Goal: Feedback & Contribution: Contribute content

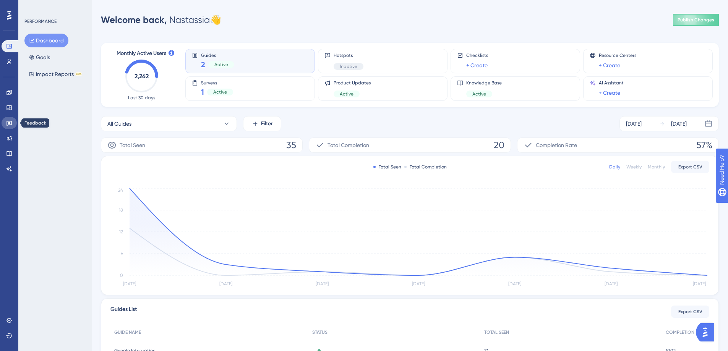
click at [10, 117] on link at bounding box center [9, 123] width 15 height 12
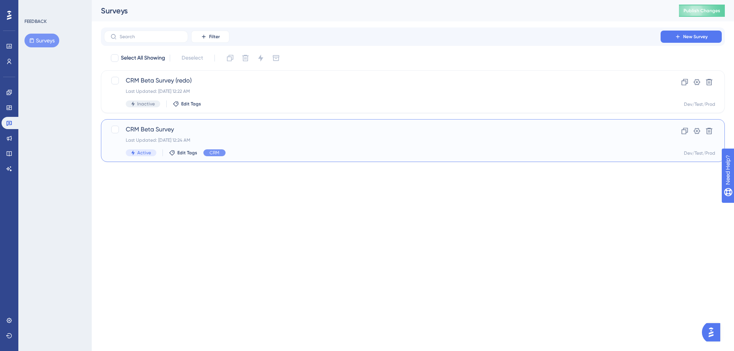
click at [197, 124] on div "CRM Beta Survey Last Updated: [DATE] 12:24 AM Active Edit Tags CRM Clone Settin…" at bounding box center [413, 140] width 624 height 43
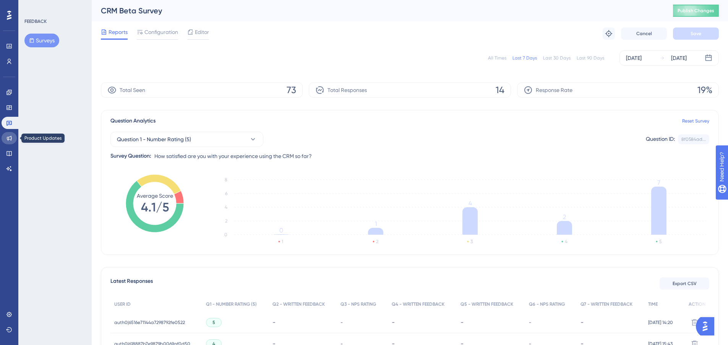
click at [6, 139] on link at bounding box center [9, 138] width 15 height 12
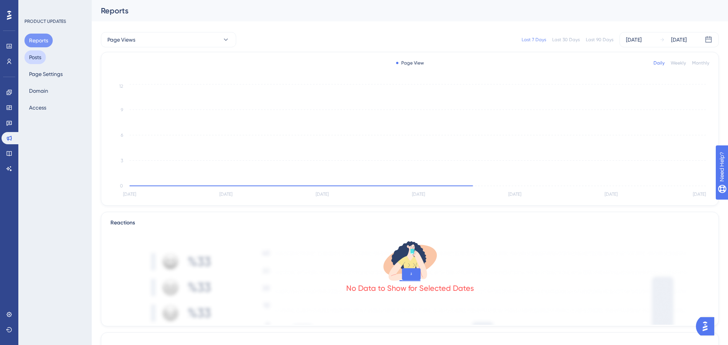
click at [46, 58] on button "Posts" at bounding box center [34, 57] width 21 height 14
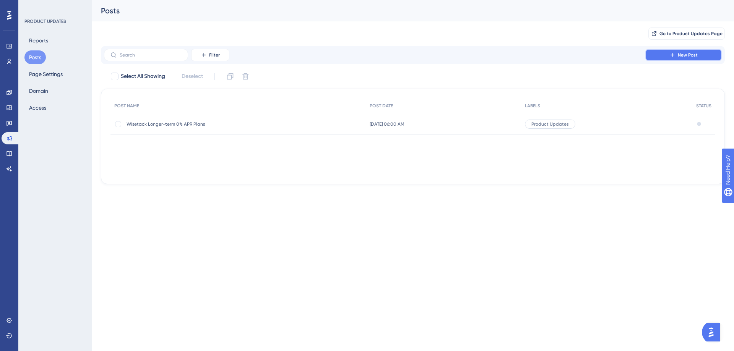
click at [692, 58] on button "New Post" at bounding box center [683, 55] width 76 height 12
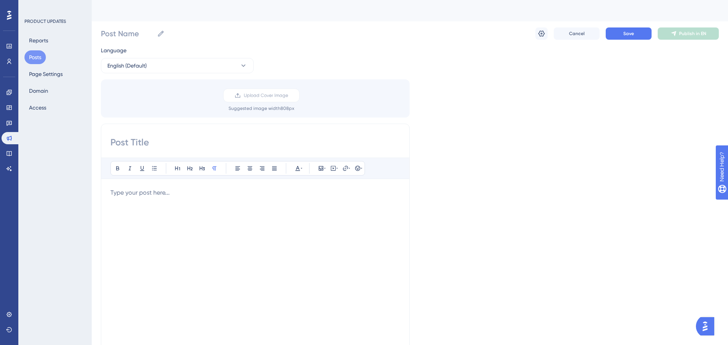
click at [41, 57] on button "Posts" at bounding box center [34, 57] width 21 height 14
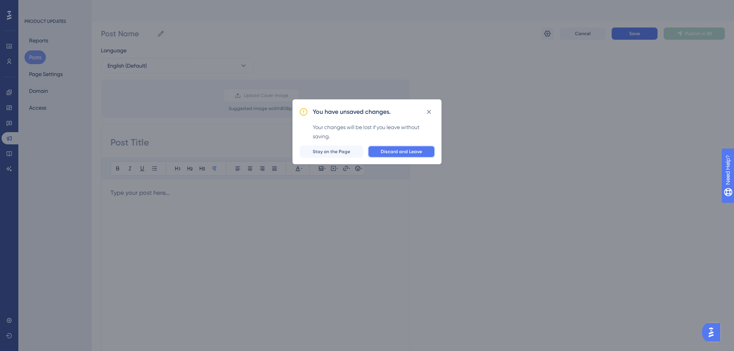
click at [387, 152] on span "Discard and Leave" at bounding box center [401, 152] width 41 height 6
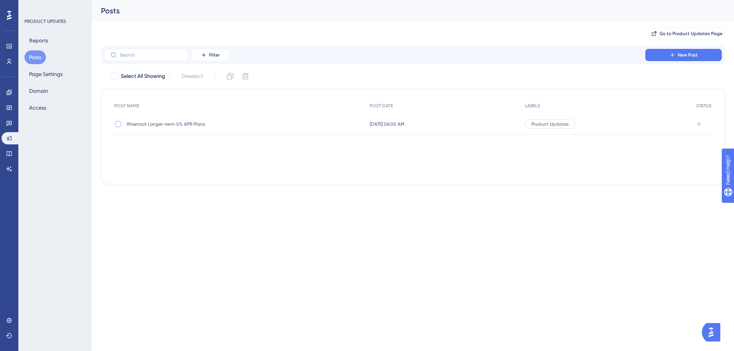
click at [114, 123] on div at bounding box center [118, 124] width 8 height 8
checkbox input "true"
click at [115, 77] on icon at bounding box center [115, 76] width 4 height 3
checkbox input "false"
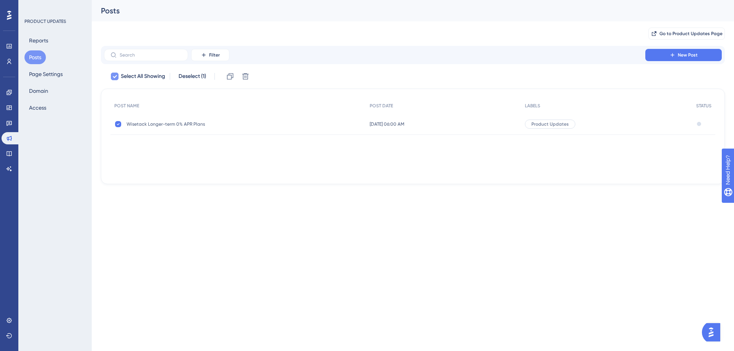
checkbox input "false"
click at [115, 77] on div at bounding box center [115, 77] width 8 height 8
checkbox input "true"
click at [115, 77] on icon at bounding box center [115, 76] width 4 height 3
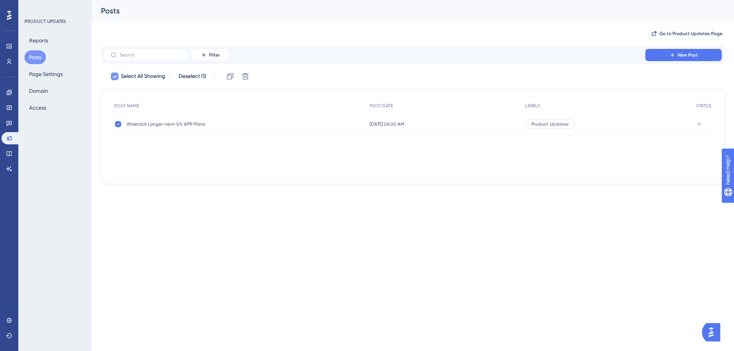
checkbox input "false"
click at [115, 77] on div at bounding box center [115, 77] width 8 height 8
checkbox input "true"
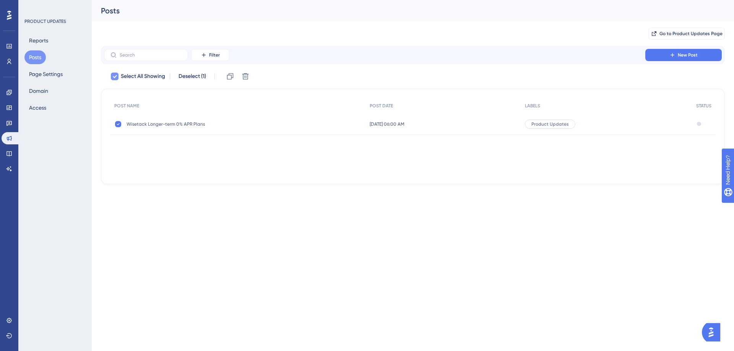
click at [115, 77] on icon at bounding box center [115, 76] width 4 height 3
checkbox input "false"
click at [115, 77] on div at bounding box center [115, 77] width 8 height 8
checkbox input "true"
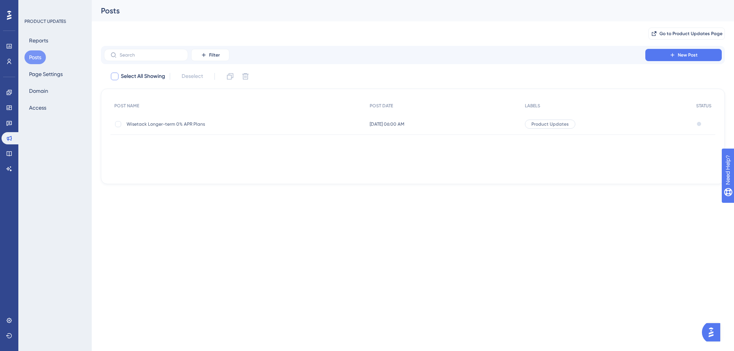
checkbox input "true"
click at [113, 75] on icon at bounding box center [114, 76] width 5 height 6
checkbox input "false"
click at [118, 124] on div at bounding box center [118, 124] width 6 height 6
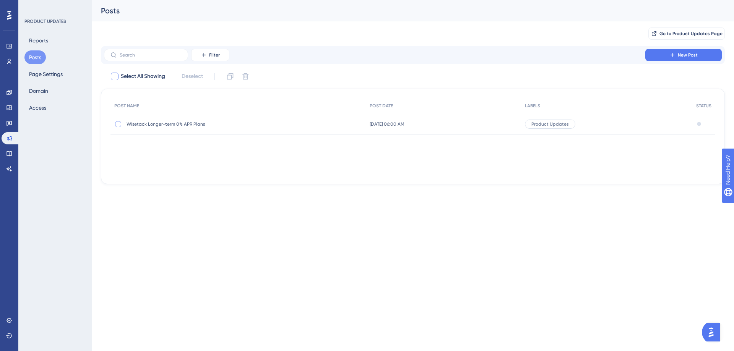
checkbox input "true"
click at [117, 124] on icon at bounding box center [118, 124] width 3 height 6
checkbox input "false"
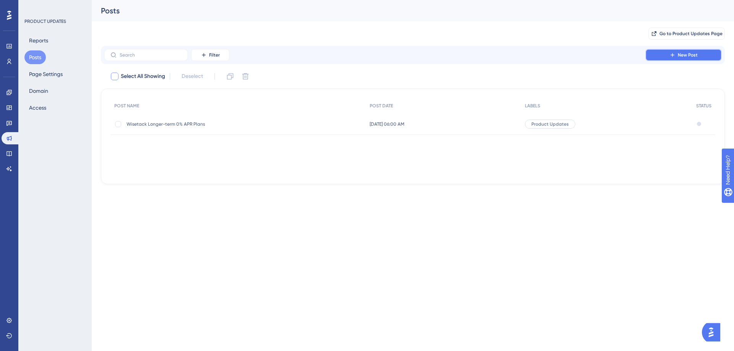
click at [658, 55] on button "New Post" at bounding box center [683, 55] width 76 height 12
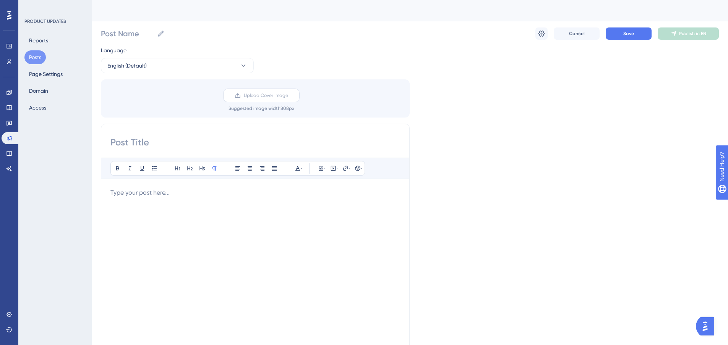
click at [258, 98] on span "Upload Cover Image" at bounding box center [266, 95] width 44 height 6
click at [288, 96] on input "Upload Cover Image" at bounding box center [288, 96] width 0 height 0
click at [285, 98] on span "Upload Cover Image" at bounding box center [266, 95] width 44 height 6
click at [288, 96] on input "Upload Cover Image" at bounding box center [288, 96] width 0 height 0
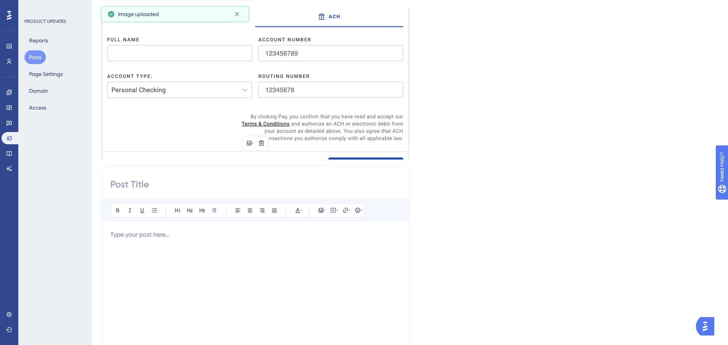
scroll to position [76, 0]
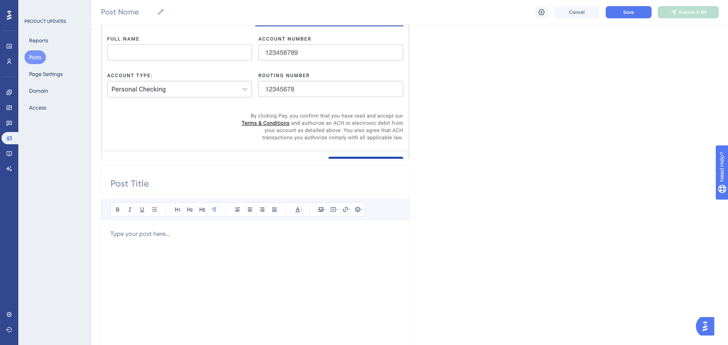
click at [132, 182] on input at bounding box center [255, 184] width 290 height 12
type input "Introducing PaintScout Payments"
click at [187, 234] on p at bounding box center [255, 234] width 290 height 9
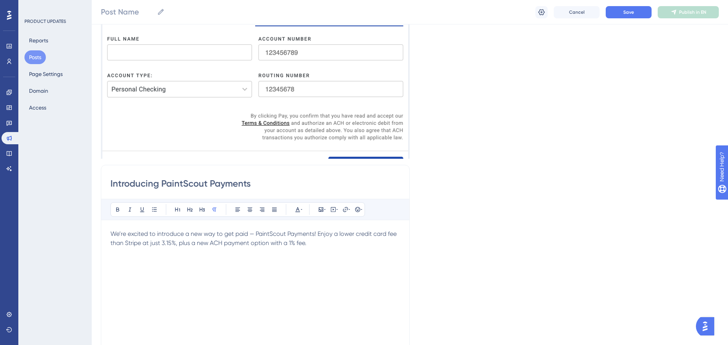
click at [243, 235] on span "We’re excited to introduce a new way to get paid — PaintScout Payments! Enjoy a…" at bounding box center [254, 238] width 288 height 16
click at [302, 244] on p "We’re excited to introduce a new way to paid— PaintScout Payments! Enjoy a lowe…" at bounding box center [255, 239] width 290 height 18
click at [228, 240] on span "We’re excited to introduce a new way to paid— PaintScout Payments! Enjoy a lowe…" at bounding box center [255, 238] width 290 height 16
click at [314, 245] on p "We’re excited to introduce a new way to paid— PaintScout Payments! Enjoy a lowe…" at bounding box center [255, 239] width 290 height 18
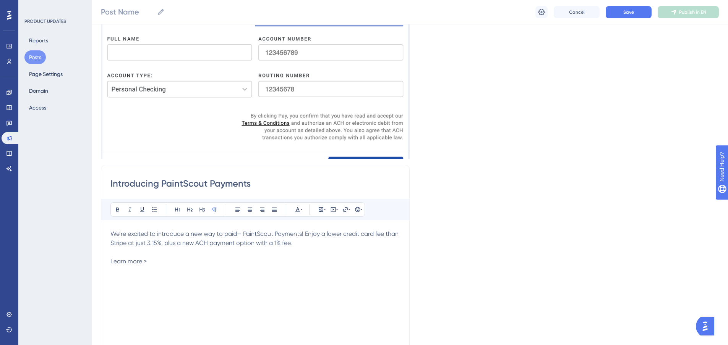
click at [130, 261] on span "Learn more >" at bounding box center [128, 261] width 36 height 7
click at [342, 209] on icon at bounding box center [345, 210] width 6 height 6
click at [335, 259] on input "https://" at bounding box center [345, 260] width 71 height 8
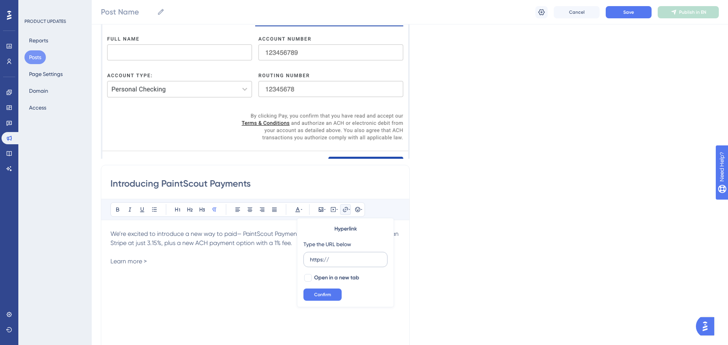
click at [335, 259] on input "https://" at bounding box center [345, 260] width 71 height 8
type input "[URL][DOMAIN_NAME]"
click at [310, 275] on div at bounding box center [308, 278] width 8 height 8
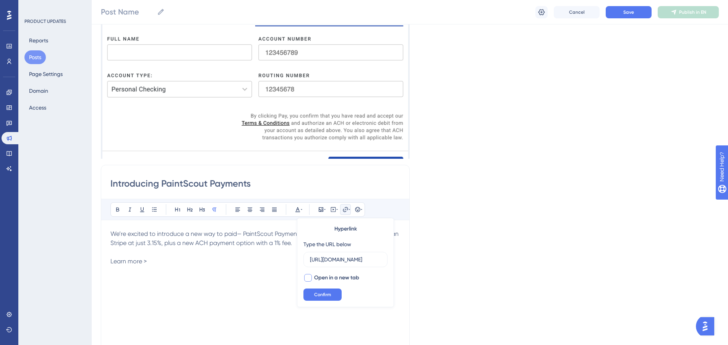
checkbox input "true"
click at [323, 291] on button "Confirm" at bounding box center [322, 295] width 38 height 12
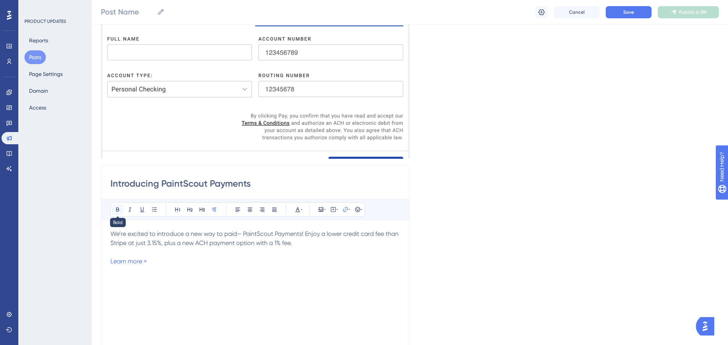
click at [120, 208] on icon at bounding box center [118, 210] width 6 height 6
click at [200, 270] on p at bounding box center [255, 270] width 290 height 9
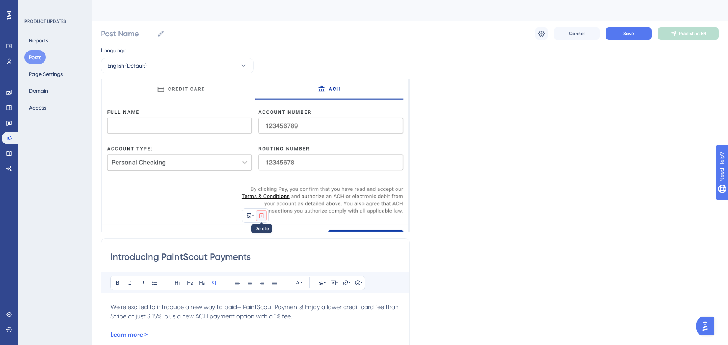
click at [262, 214] on icon at bounding box center [261, 215] width 5 height 5
click at [264, 234] on icon at bounding box center [261, 234] width 6 height 6
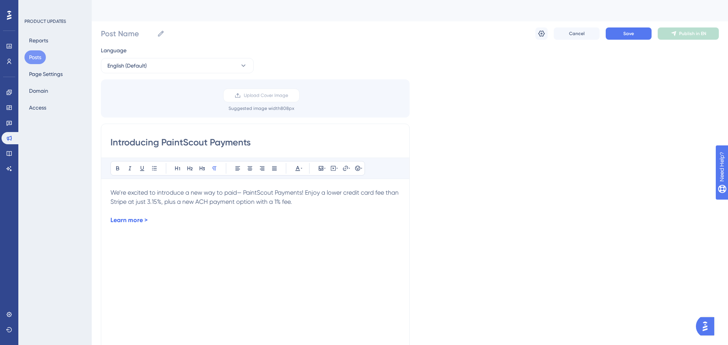
click at [220, 228] on p at bounding box center [255, 229] width 290 height 9
click at [328, 198] on p "We’re excited to introduce a new way to paid— PaintScout Payments! Enjoy a lowe…" at bounding box center [255, 197] width 290 height 18
click at [320, 167] on icon at bounding box center [321, 168] width 5 height 5
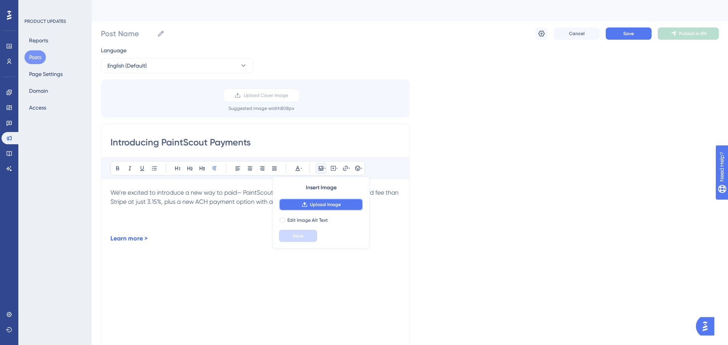
click at [318, 206] on span "Upload Image" at bounding box center [325, 205] width 31 height 6
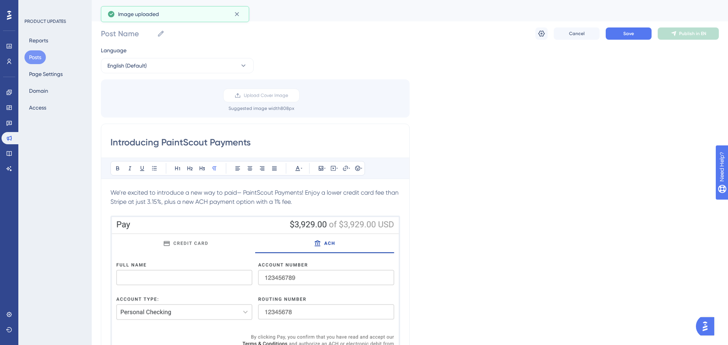
click at [221, 237] on img at bounding box center [255, 306] width 290 height 180
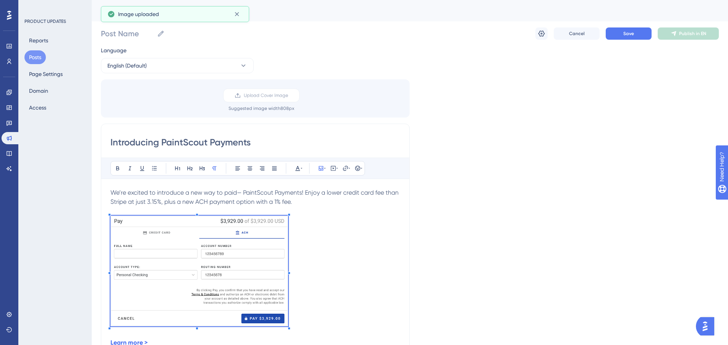
click at [289, 245] on p at bounding box center [255, 272] width 290 height 113
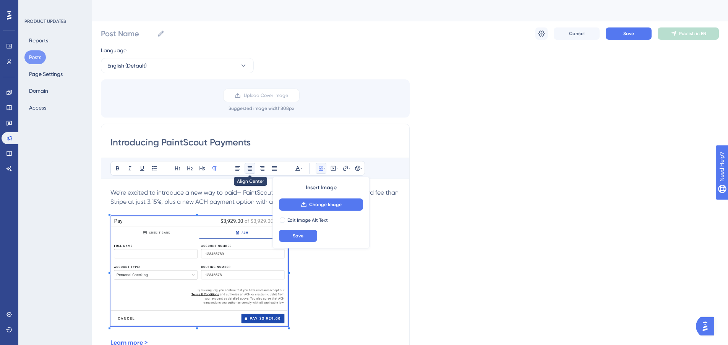
click at [252, 170] on button at bounding box center [250, 168] width 11 height 11
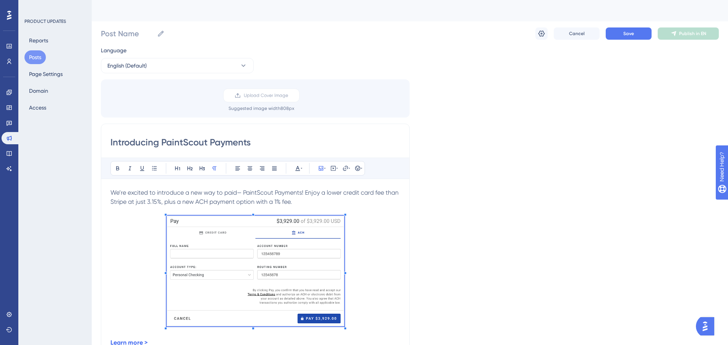
click at [290, 211] on p at bounding box center [255, 211] width 290 height 9
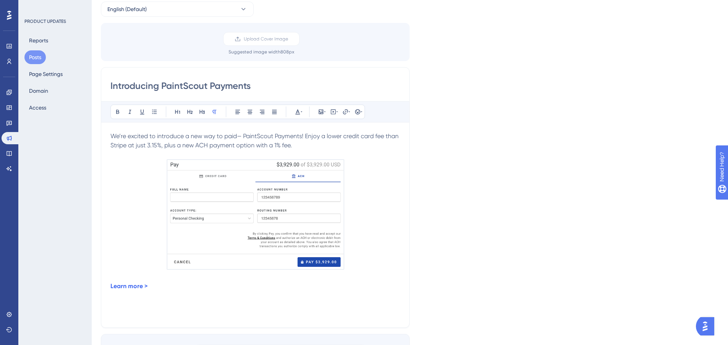
scroll to position [76, 0]
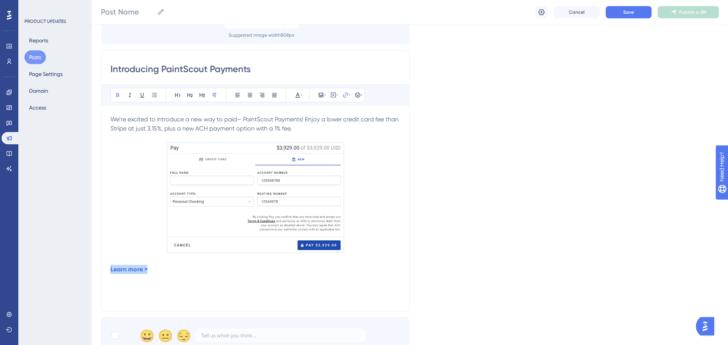
drag, startPoint x: 162, startPoint y: 271, endPoint x: 108, endPoint y: 271, distance: 54.3
click at [108, 271] on div "Introducing PaintScout Payments Bold Italic Underline Bullet Point Heading 1 He…" at bounding box center [255, 180] width 309 height 261
copy strong "Learn more >"
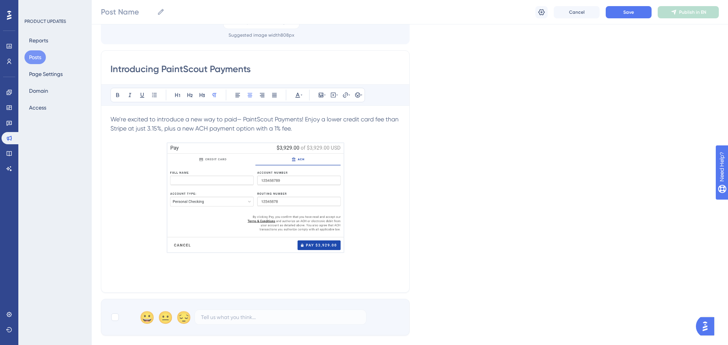
click at [308, 125] on p "We’re excited to introduce a new way to paid— PaintScout Payments! Enjoy a lowe…" at bounding box center [255, 124] width 290 height 18
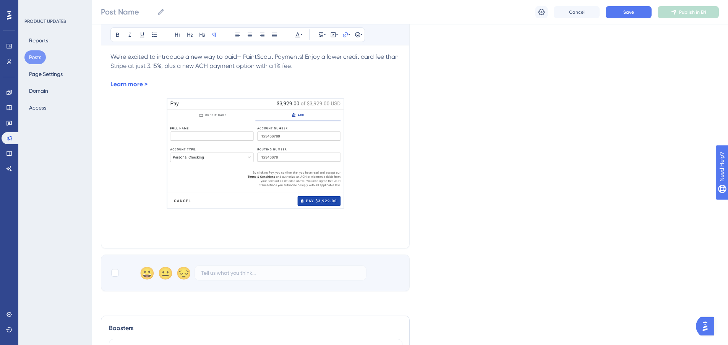
scroll to position [153, 0]
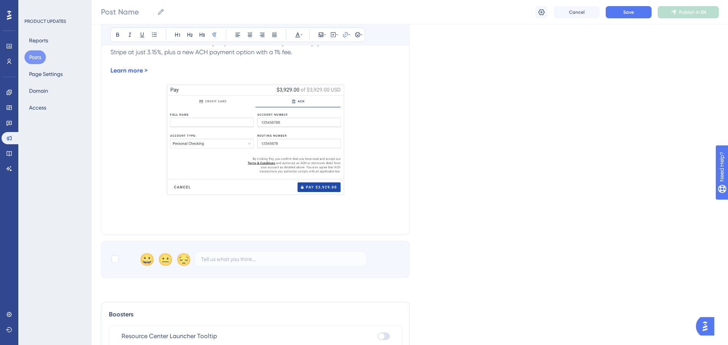
click at [147, 262] on div "😀 😐 😔" at bounding box center [252, 259] width 227 height 15
click at [113, 261] on div at bounding box center [115, 260] width 8 height 8
checkbox input "true"
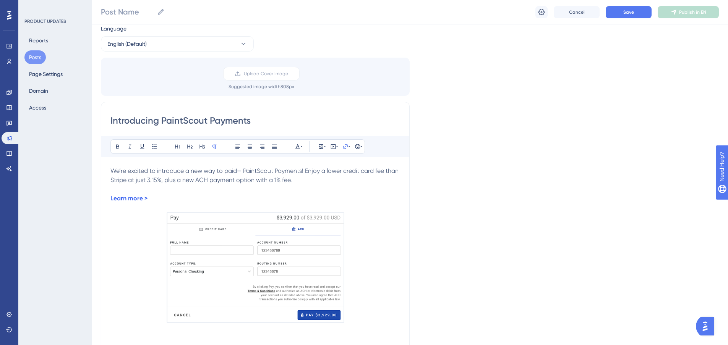
scroll to position [0, 0]
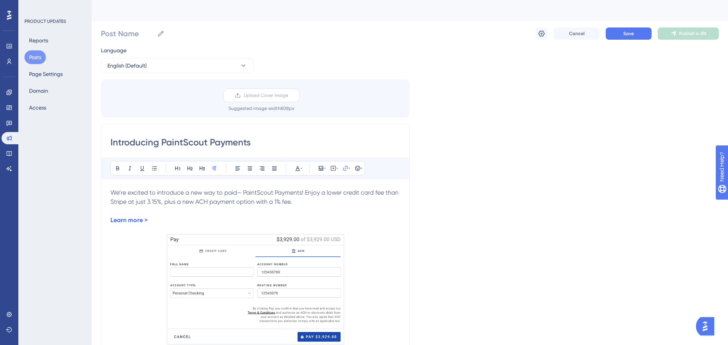
click at [276, 96] on span "Upload Cover Image" at bounding box center [266, 95] width 44 height 6
click at [288, 96] on input "Upload Cover Image" at bounding box center [288, 96] width 0 height 0
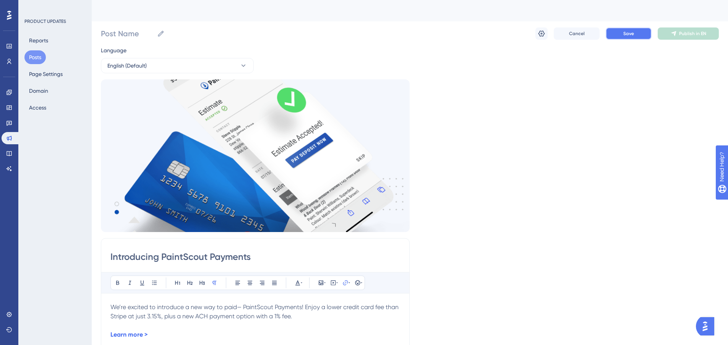
click at [640, 36] on button "Save" at bounding box center [629, 34] width 46 height 12
click at [641, 34] on button "Save" at bounding box center [629, 34] width 46 height 12
click at [133, 28] on label "Post Name" at bounding box center [133, 34] width 64 height 14
click at [133, 28] on input "Post Name" at bounding box center [127, 33] width 53 height 11
click at [182, 258] on input "Introducing PaintScout Payments" at bounding box center [255, 257] width 290 height 12
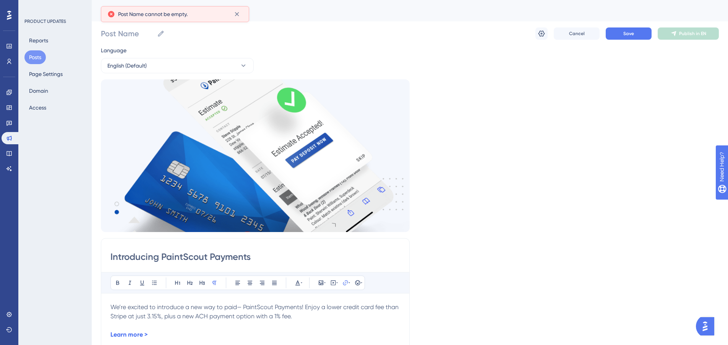
click at [182, 258] on input "Introducing PaintScout Payments" at bounding box center [255, 257] width 290 height 12
click at [135, 29] on input "Post Name" at bounding box center [127, 33] width 53 height 11
paste input "Introducing PaintScout Payments"
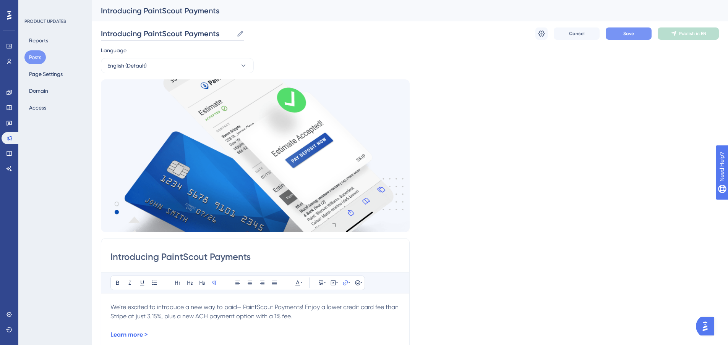
type input "Introducing PaintScout Payments"
click at [635, 32] on button "Save" at bounding box center [629, 34] width 46 height 12
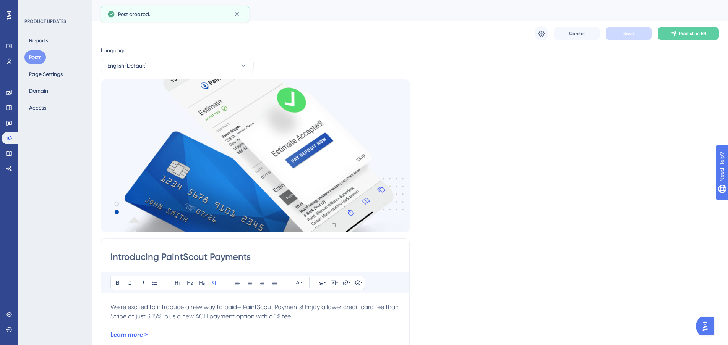
click at [37, 57] on button "Posts" at bounding box center [34, 57] width 21 height 14
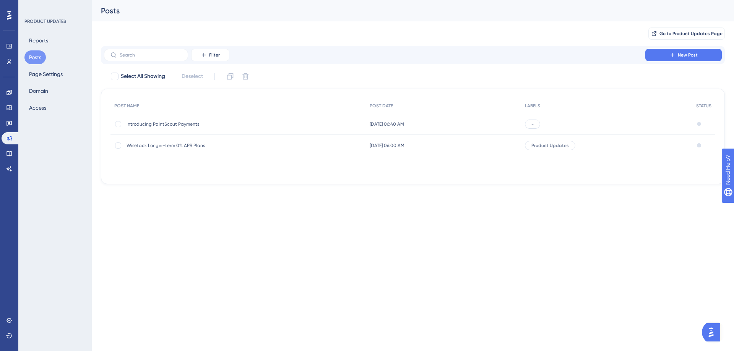
click at [176, 123] on span "Introducing PaintScout Payments" at bounding box center [187, 124] width 122 height 6
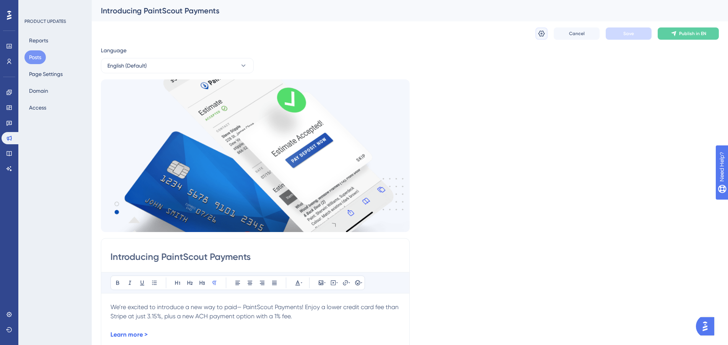
click at [542, 36] on icon at bounding box center [541, 34] width 6 height 6
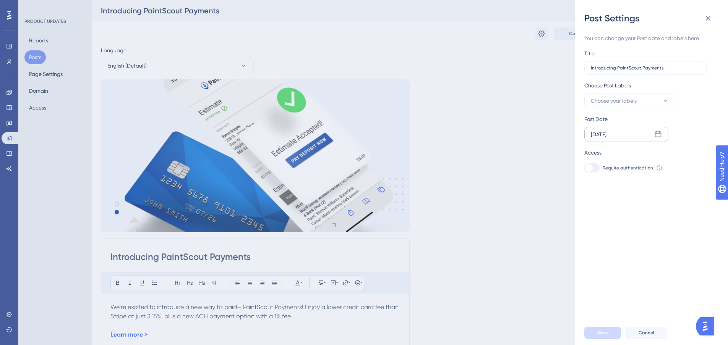
click at [606, 137] on div "[DATE]" at bounding box center [599, 134] width 16 height 9
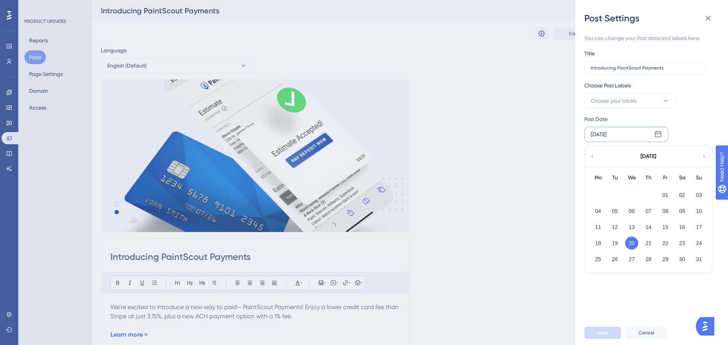
click at [594, 156] on icon at bounding box center [592, 156] width 5 height 7
click at [631, 243] on button "23" at bounding box center [631, 243] width 13 height 13
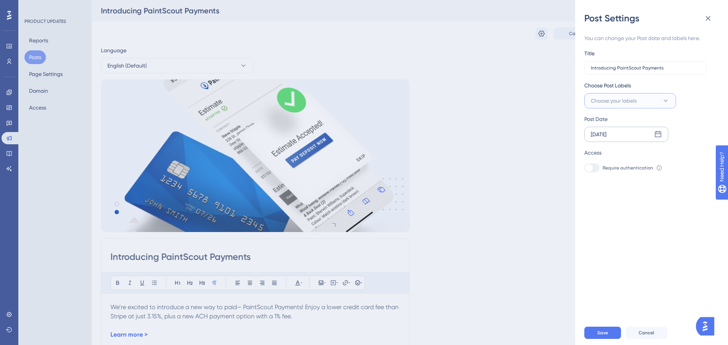
click at [629, 95] on button "Choose your labels" at bounding box center [630, 100] width 92 height 15
click at [609, 148] on div "New Feature New Feature" at bounding box center [622, 147] width 66 height 9
click at [594, 146] on div at bounding box center [593, 147] width 6 height 6
checkbox input "true"
click at [616, 240] on div "You can change your Post date and labels here. Title Introducing PaintScout Pay…" at bounding box center [654, 172] width 141 height 297
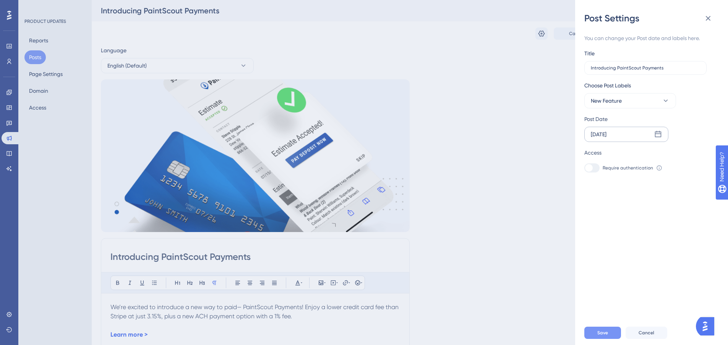
click at [600, 335] on button "Save" at bounding box center [602, 333] width 37 height 12
click at [361, 55] on div "Post Settings You can change your Post date and labels here. Title Introducing …" at bounding box center [364, 172] width 728 height 345
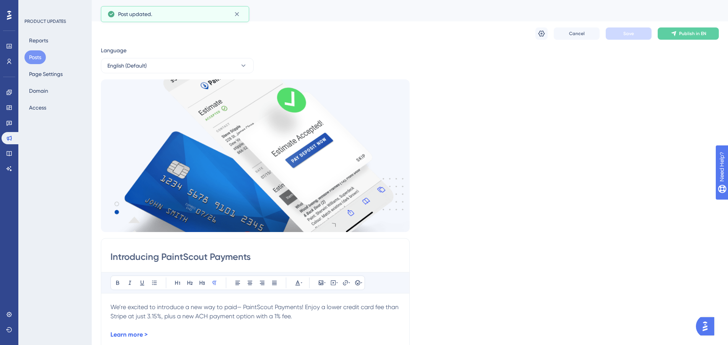
click at [42, 58] on button "Posts" at bounding box center [34, 57] width 21 height 14
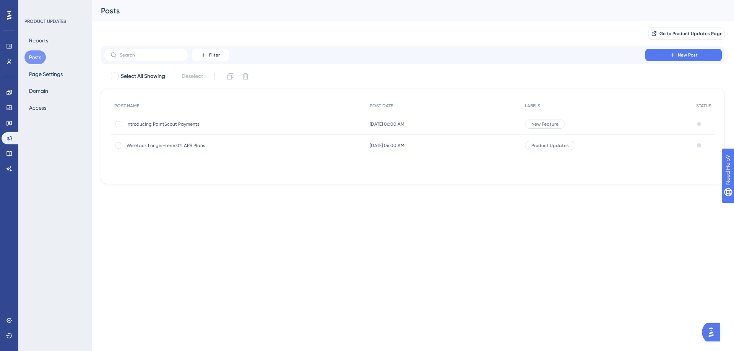
click at [39, 58] on button "Posts" at bounding box center [34, 57] width 21 height 14
click at [690, 60] on button "New Post" at bounding box center [683, 55] width 76 height 12
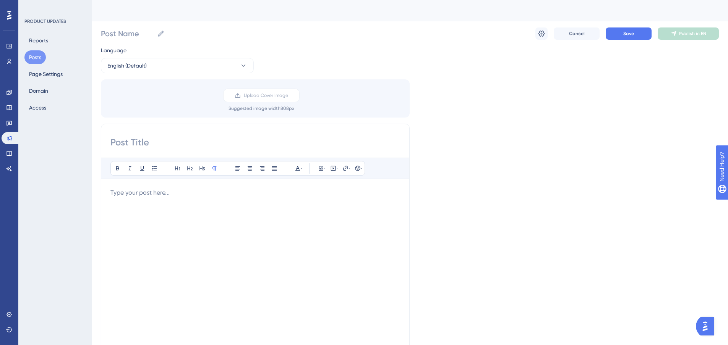
click at [156, 143] on input at bounding box center [255, 142] width 290 height 12
paste input "After-Tax Total on Accepted Estimates Report"
type input "After-Tax Total on Accepted Estimates Report"
click at [146, 195] on p at bounding box center [255, 192] width 290 height 9
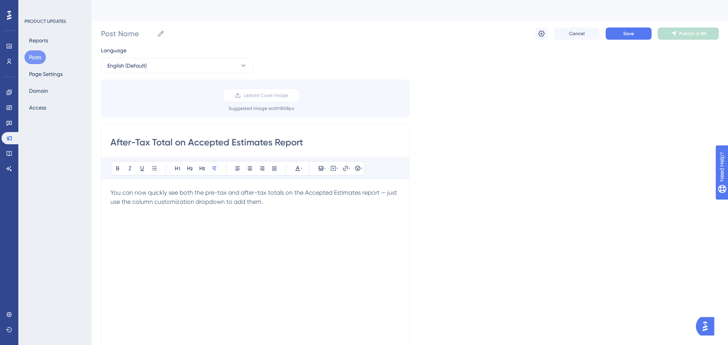
drag, startPoint x: 237, startPoint y: 208, endPoint x: 248, endPoint y: 211, distance: 11.4
click at [237, 208] on p at bounding box center [255, 211] width 290 height 9
click at [320, 168] on icon at bounding box center [321, 168] width 6 height 6
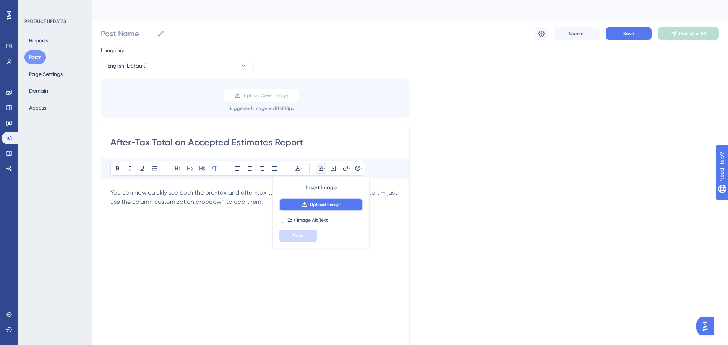
click at [316, 202] on span "Upload Image" at bounding box center [325, 205] width 31 height 6
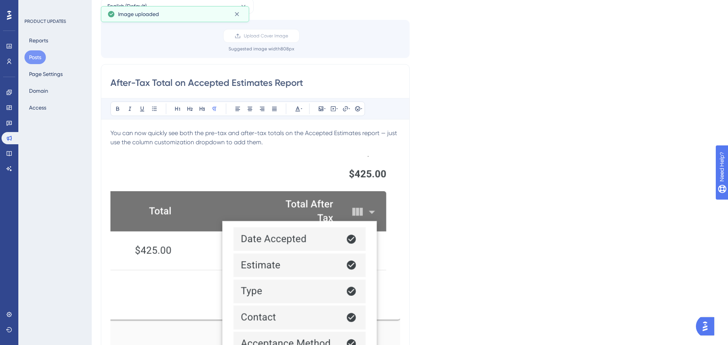
scroll to position [76, 0]
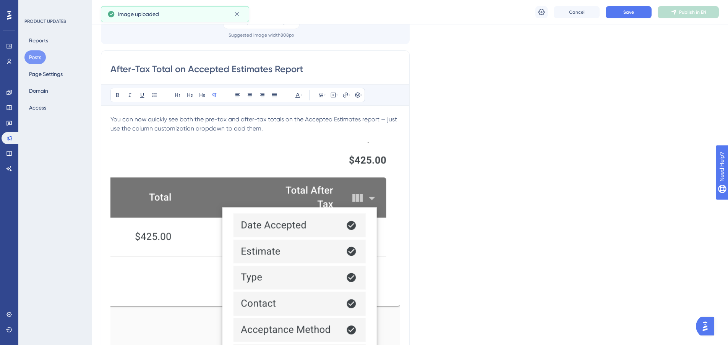
click at [324, 218] on img at bounding box center [255, 305] width 290 height 324
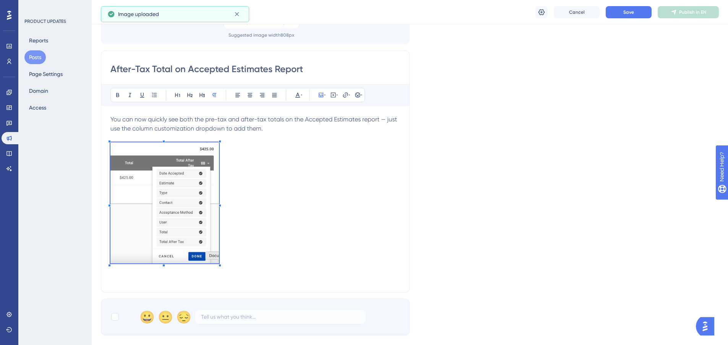
click at [220, 177] on p at bounding box center [255, 205] width 290 height 124
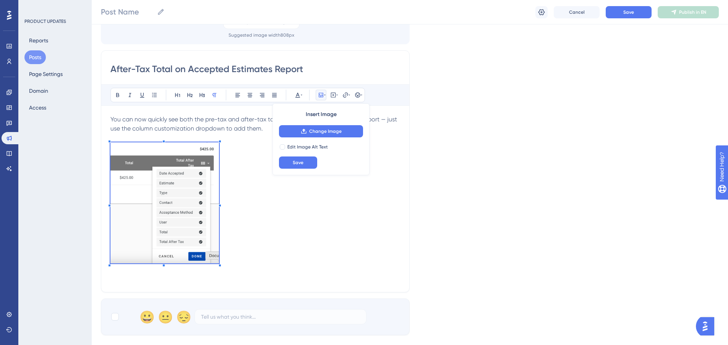
click at [261, 178] on p at bounding box center [255, 205] width 290 height 124
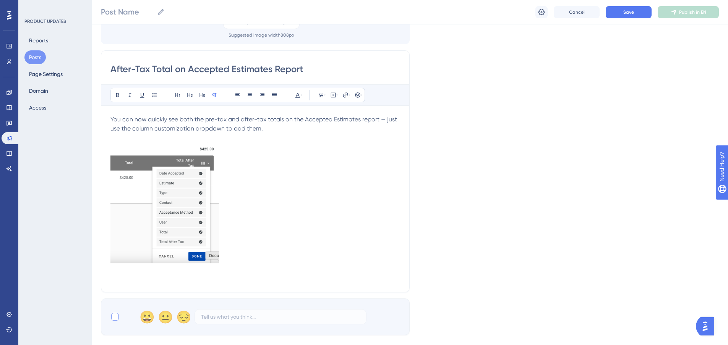
click at [115, 316] on div at bounding box center [115, 317] width 8 height 8
click at [117, 318] on div at bounding box center [115, 317] width 8 height 8
drag, startPoint x: 115, startPoint y: 319, endPoint x: 143, endPoint y: 302, distance: 32.7
click at [115, 319] on div at bounding box center [115, 317] width 8 height 8
checkbox input "true"
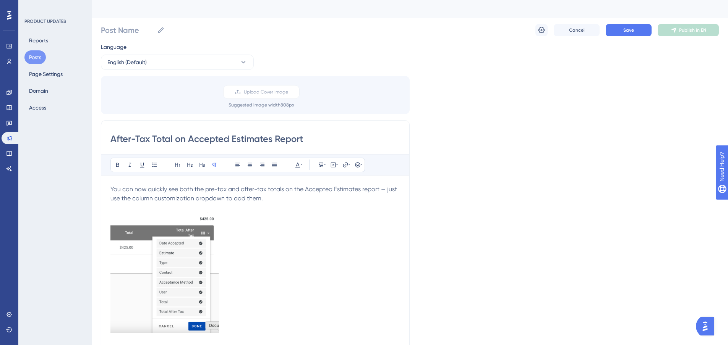
scroll to position [0, 0]
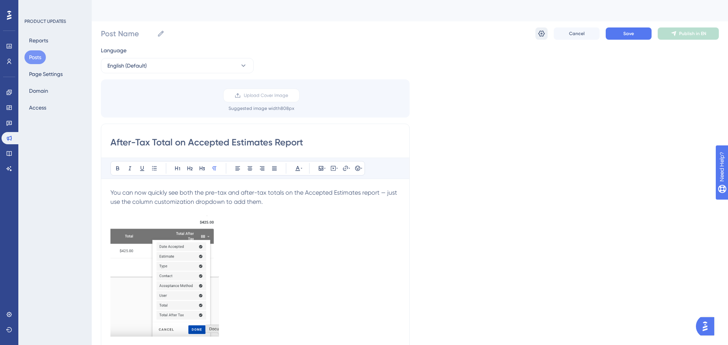
click at [544, 33] on icon at bounding box center [541, 34] width 6 height 6
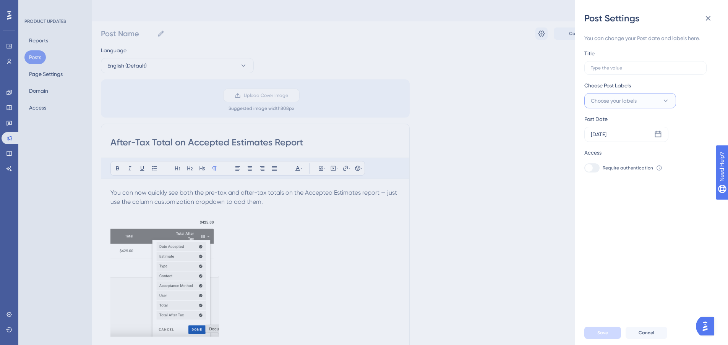
click at [625, 102] on span "Choose your labels" at bounding box center [614, 100] width 46 height 9
drag, startPoint x: 592, startPoint y: 164, endPoint x: 606, endPoint y: 205, distance: 43.3
click at [592, 164] on div at bounding box center [593, 163] width 6 height 6
checkbox input "true"
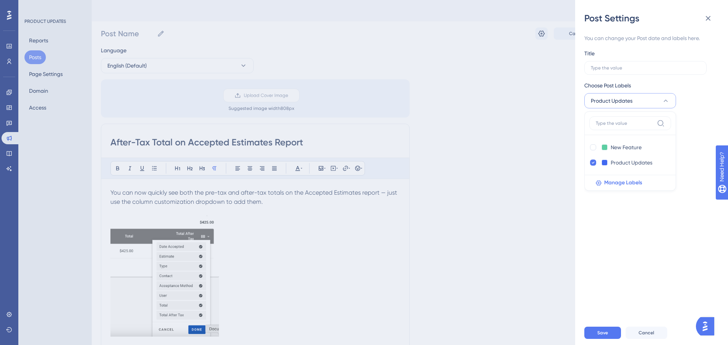
click at [608, 223] on div "You can change your Post date and labels here. Title Choose Post Labels Product…" at bounding box center [654, 172] width 141 height 297
click at [610, 68] on input "text" at bounding box center [645, 67] width 109 height 5
click at [604, 136] on div "[DATE]" at bounding box center [599, 134] width 16 height 9
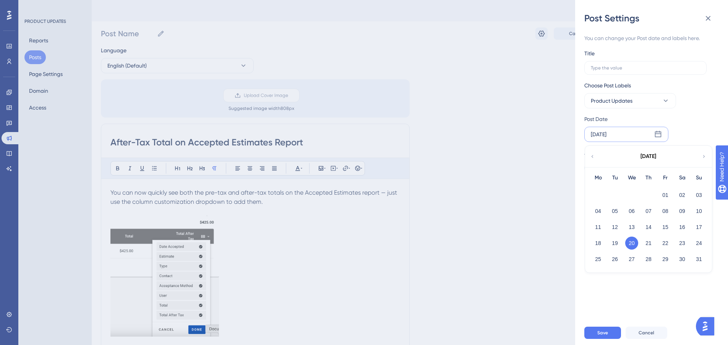
click at [594, 157] on icon at bounding box center [592, 156] width 5 height 7
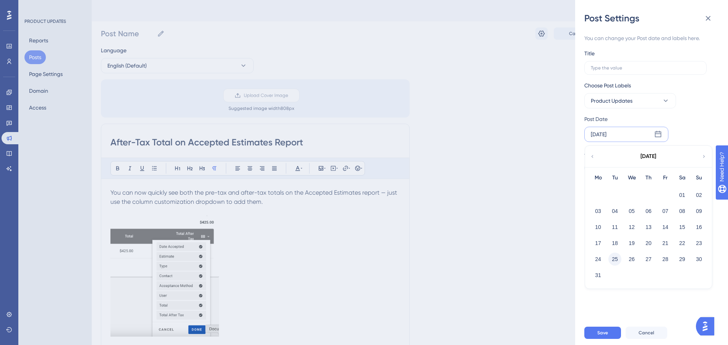
click at [617, 261] on button "25" at bounding box center [614, 259] width 13 height 13
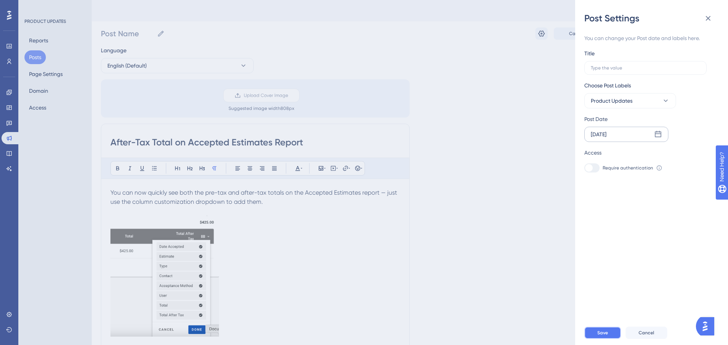
click at [602, 336] on span "Save" at bounding box center [602, 333] width 11 height 6
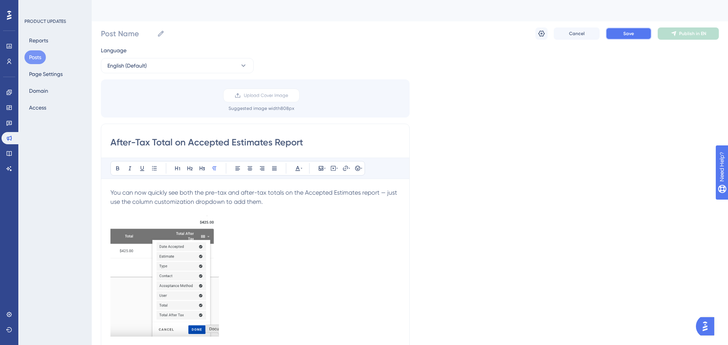
click at [631, 33] on span "Save" at bounding box center [628, 34] width 11 height 6
click at [138, 140] on input "After-Tax Total on Accepted Estimates Report" at bounding box center [255, 142] width 290 height 12
click at [107, 26] on div "Post Name Cancel Save Publish in EN" at bounding box center [410, 33] width 618 height 24
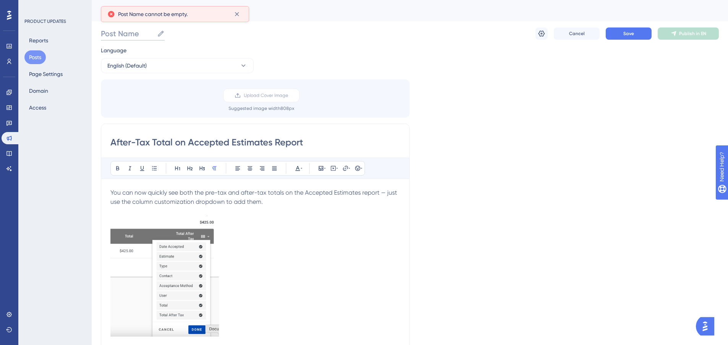
click at [113, 30] on input "Post Name" at bounding box center [127, 33] width 53 height 11
paste input "After-Tax Total on Accepted Estimates Report"
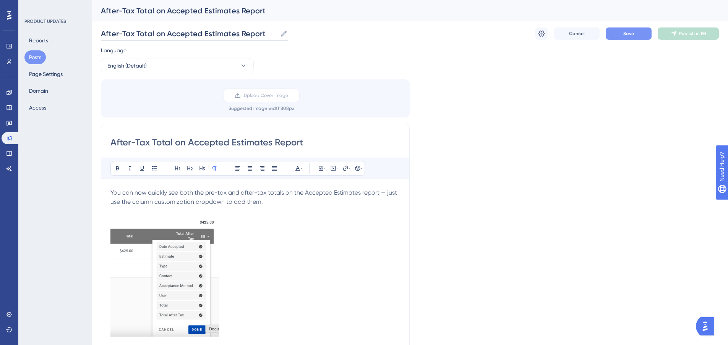
type input "After-Tax Total on Accepted Estimates Report"
click at [640, 36] on button "Save" at bounding box center [629, 34] width 46 height 12
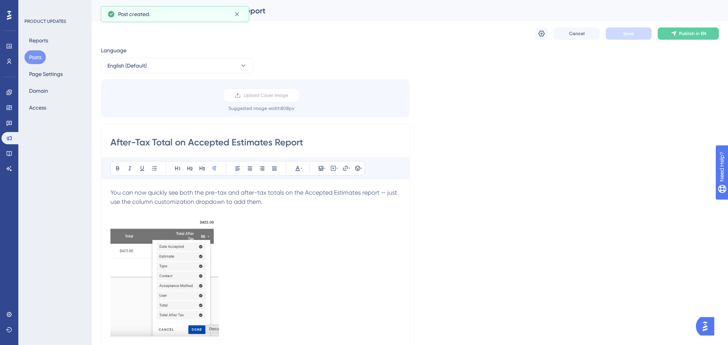
click at [36, 57] on button "Posts" at bounding box center [34, 57] width 21 height 14
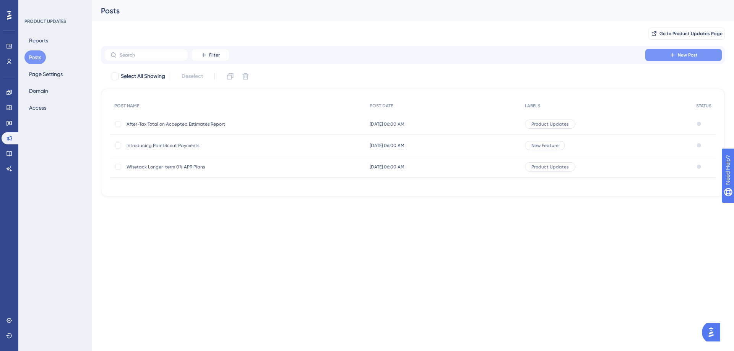
click at [672, 52] on button "New Post" at bounding box center [683, 55] width 76 height 12
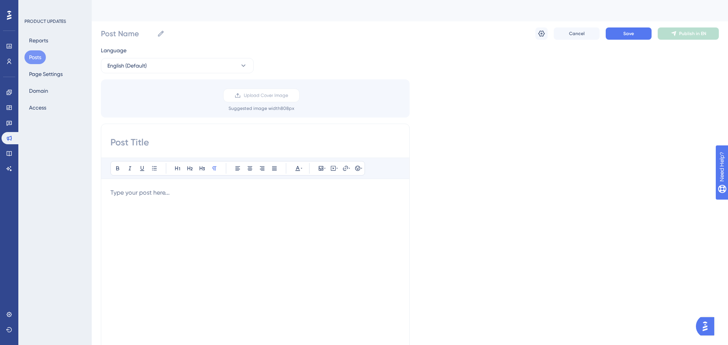
click at [139, 139] on input at bounding box center [255, 142] width 290 height 12
paste input "Multiple Discounts on an Estimate"
type input "Multiple Discounts on an Estimate"
drag, startPoint x: 131, startPoint y: 195, endPoint x: 142, endPoint y: 191, distance: 10.9
click at [131, 195] on p at bounding box center [255, 192] width 290 height 9
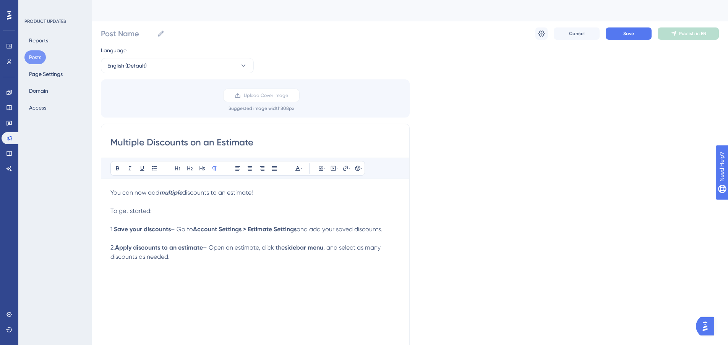
click at [158, 241] on p at bounding box center [255, 238] width 290 height 9
click at [131, 233] on strong "Save your discounts" at bounding box center [142, 229] width 57 height 7
click at [133, 239] on p at bounding box center [255, 238] width 290 height 9
click at [322, 169] on icon at bounding box center [321, 168] width 6 height 6
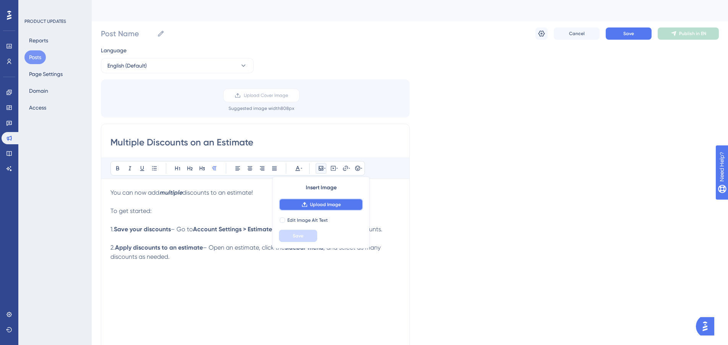
click at [311, 206] on span "Upload Image" at bounding box center [325, 205] width 31 height 6
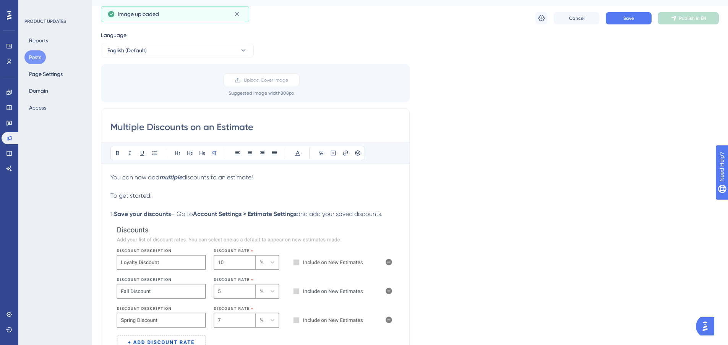
scroll to position [76, 0]
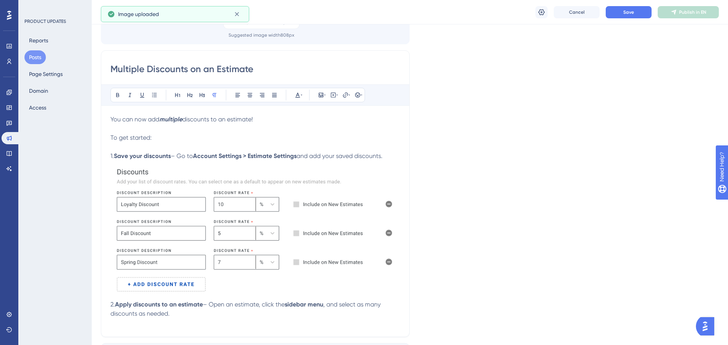
click at [266, 233] on img at bounding box center [255, 229] width 290 height 137
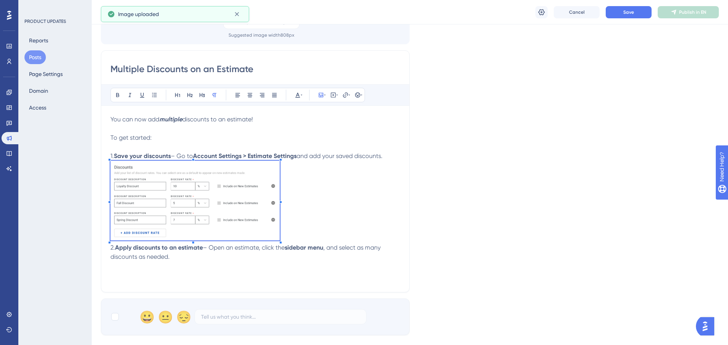
click at [280, 181] on p at bounding box center [255, 202] width 290 height 83
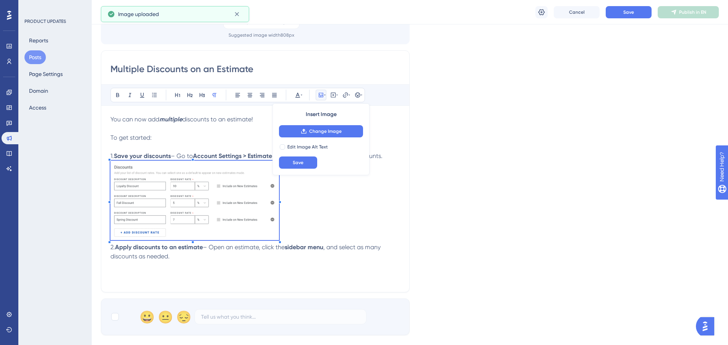
click at [389, 157] on p "1. Save your discounts – Go to Account Settings > Estimate Settings and add you…" at bounding box center [255, 156] width 290 height 9
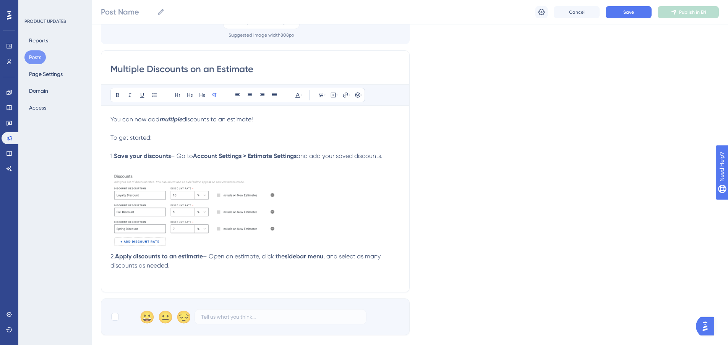
click at [275, 243] on img at bounding box center [194, 209] width 169 height 79
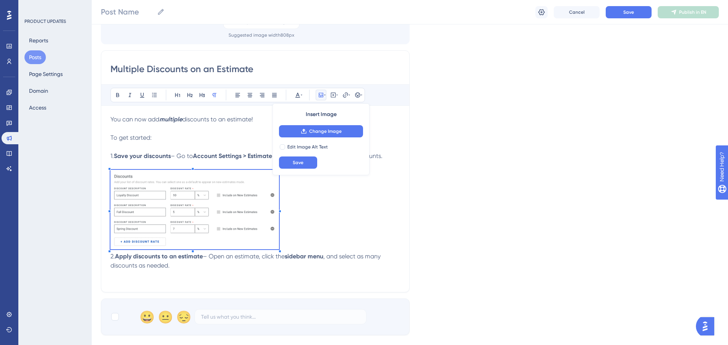
click at [288, 241] on p at bounding box center [255, 211] width 290 height 82
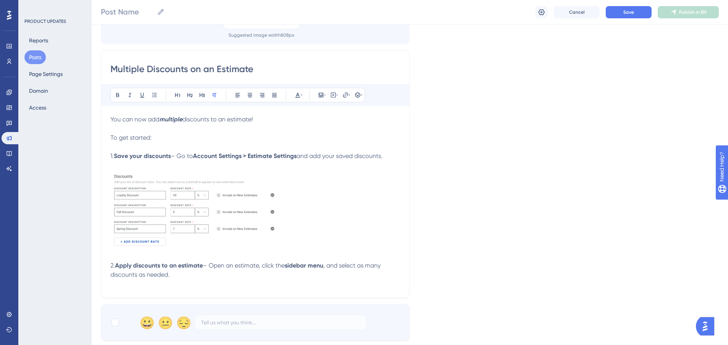
click at [196, 282] on p at bounding box center [255, 284] width 290 height 9
click at [164, 282] on p at bounding box center [255, 284] width 290 height 9
click at [323, 94] on icon at bounding box center [321, 95] width 5 height 5
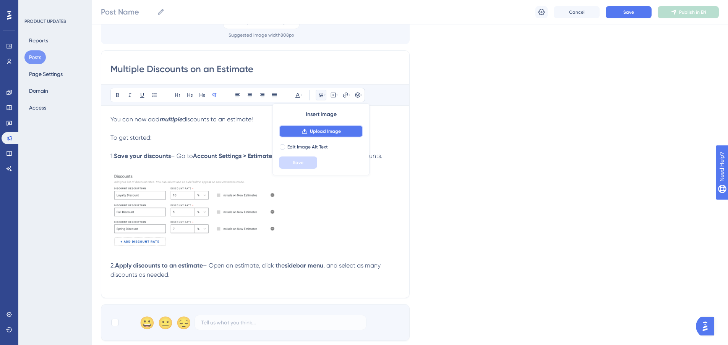
click at [321, 131] on span "Upload Image" at bounding box center [325, 131] width 31 height 6
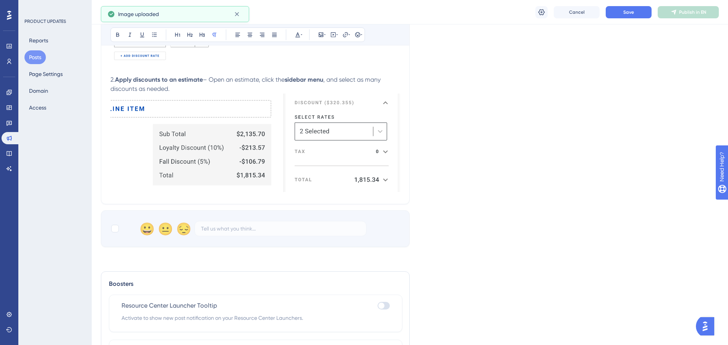
scroll to position [267, 0]
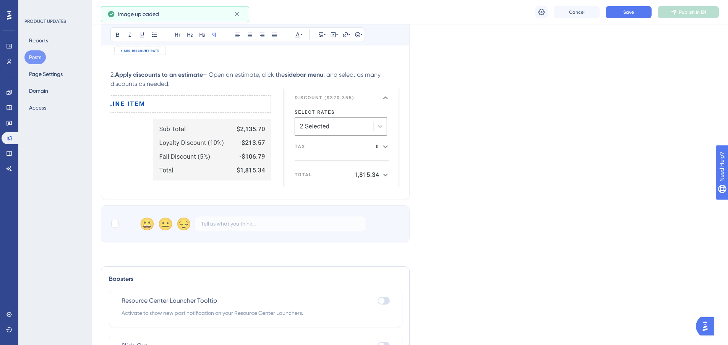
click at [224, 138] on img at bounding box center [255, 138] width 290 height 99
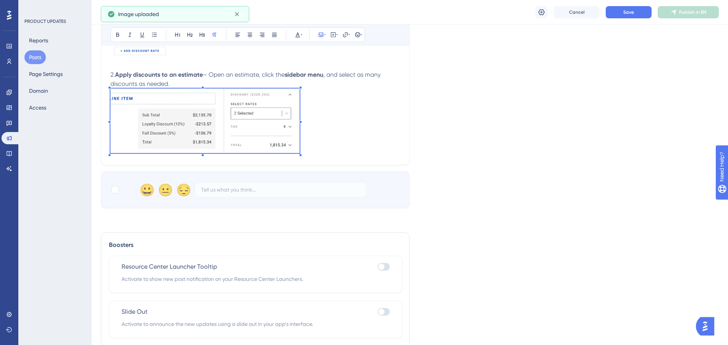
click at [299, 100] on p at bounding box center [255, 122] width 290 height 67
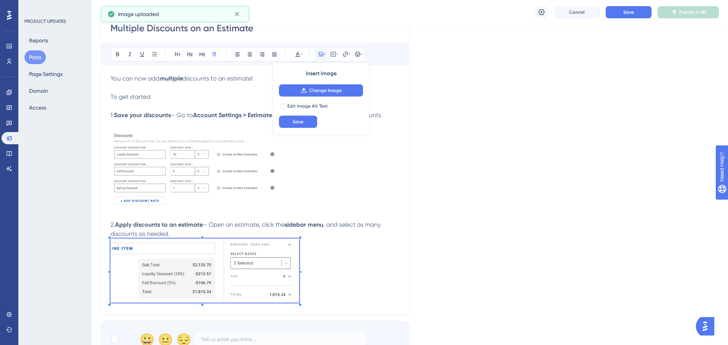
scroll to position [115, 0]
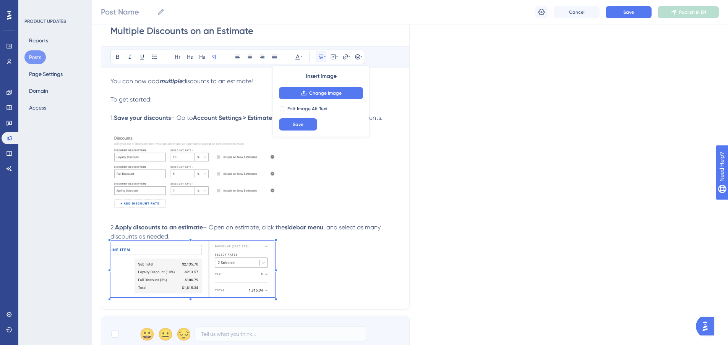
click at [276, 241] on div at bounding box center [275, 240] width 3 height 3
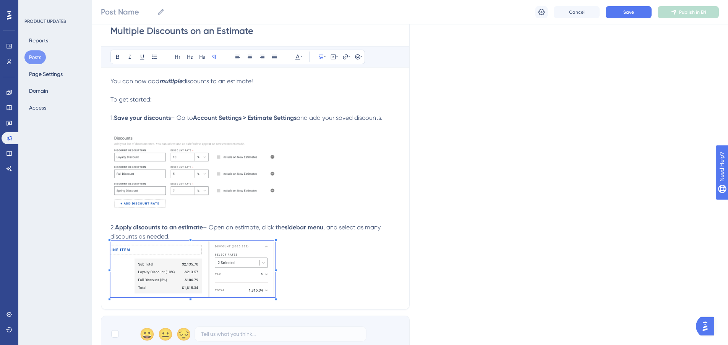
click at [207, 236] on p "2. Apply discounts to an estimate – Open an estimate, click the sidebar menu , …" at bounding box center [255, 232] width 290 height 18
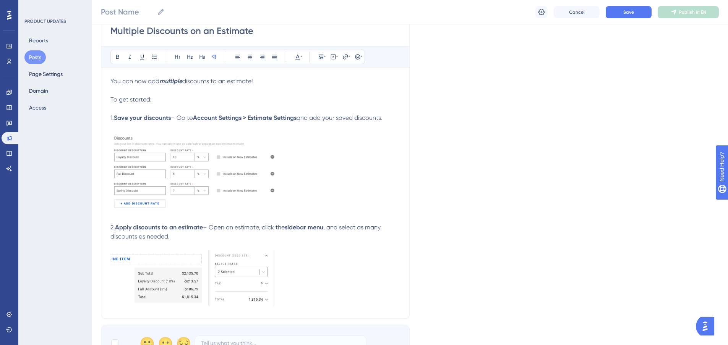
click at [128, 95] on p "To get started:" at bounding box center [255, 99] width 290 height 9
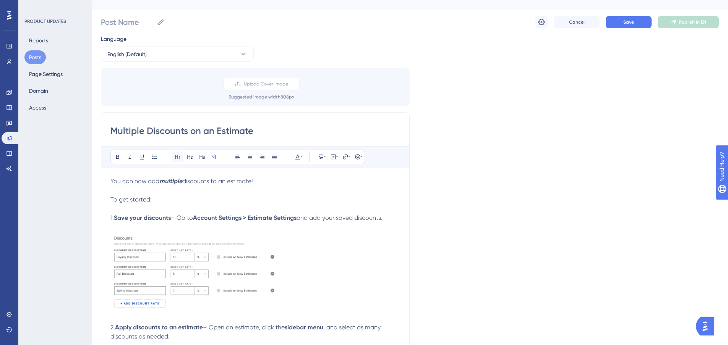
scroll to position [0, 0]
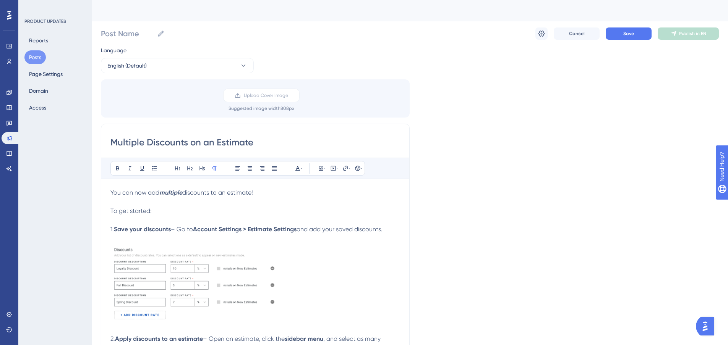
click at [141, 193] on span "You can now add" at bounding box center [134, 192] width 49 height 7
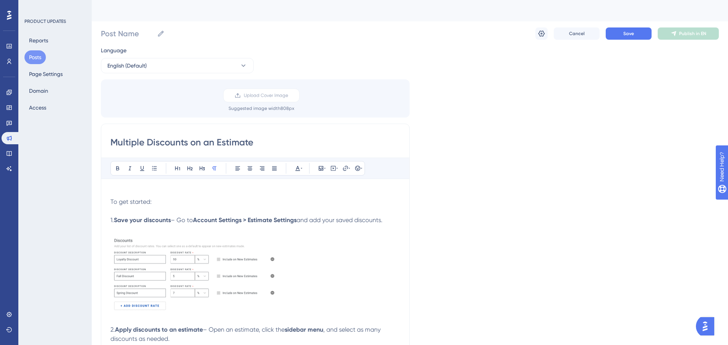
click at [111, 202] on span "To get started:" at bounding box center [130, 201] width 41 height 7
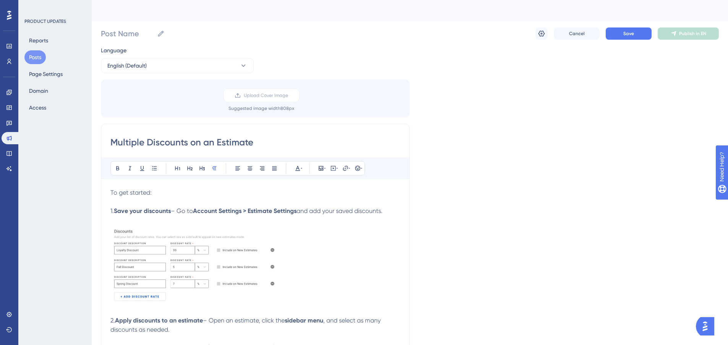
click at [131, 193] on span "To get started:" at bounding box center [130, 192] width 41 height 7
click at [203, 168] on icon at bounding box center [201, 169] width 5 height 4
click at [186, 195] on h3 "To get started:" at bounding box center [255, 192] width 290 height 9
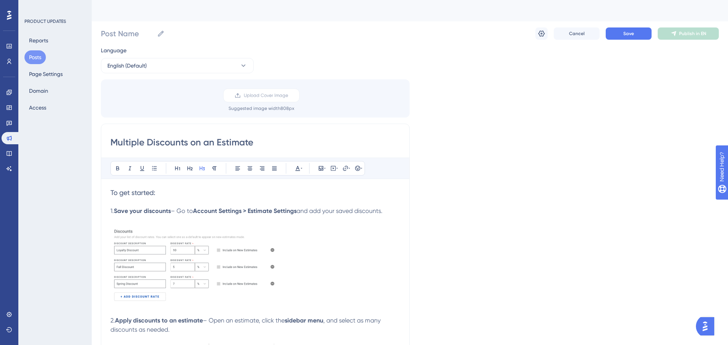
click at [144, 194] on span "To get started:" at bounding box center [132, 193] width 45 height 8
click at [119, 165] on button at bounding box center [117, 168] width 11 height 11
click at [204, 208] on strong "Account Settings > Estimate Settings" at bounding box center [245, 210] width 104 height 7
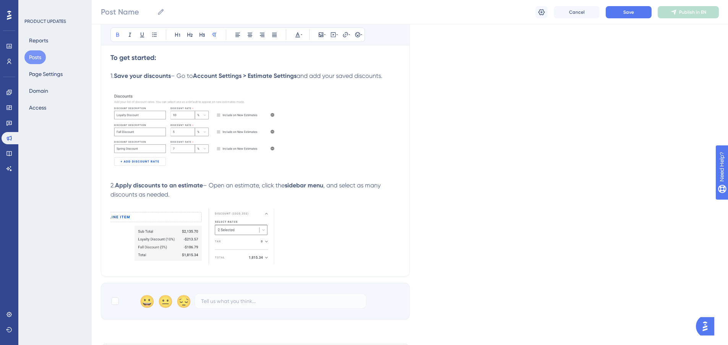
scroll to position [229, 0]
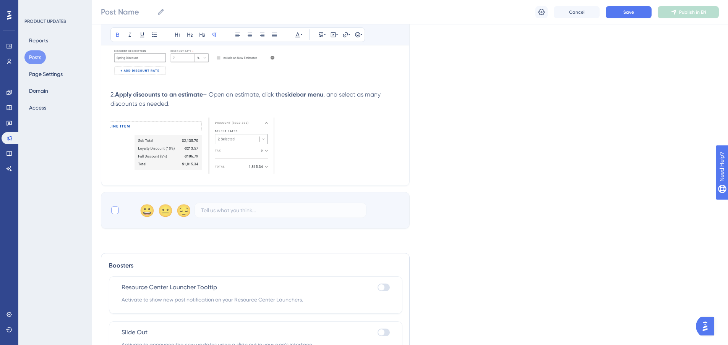
click at [113, 213] on div at bounding box center [115, 211] width 8 height 8
checkbox input "true"
click at [268, 161] on img at bounding box center [192, 146] width 164 height 56
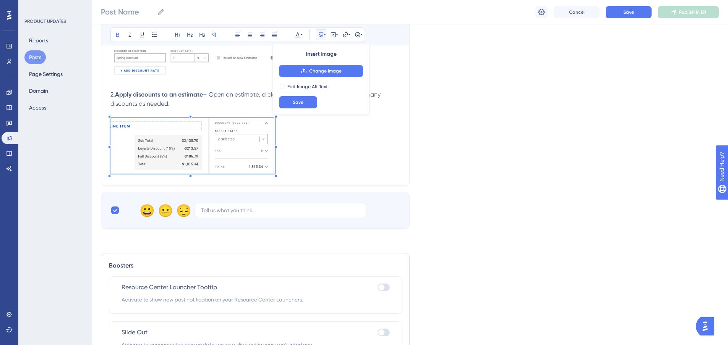
drag, startPoint x: 285, startPoint y: 173, endPoint x: 276, endPoint y: 176, distance: 9.3
click at [284, 173] on p at bounding box center [255, 147] width 290 height 58
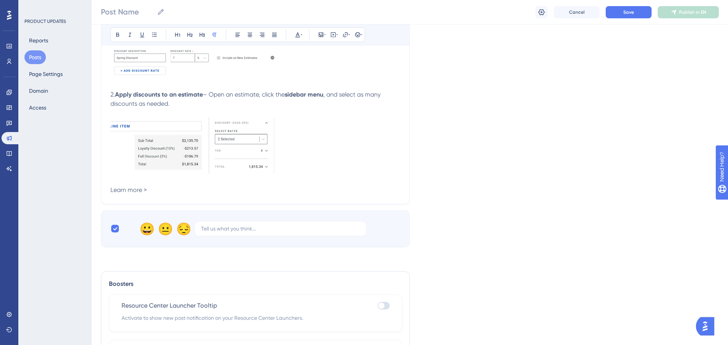
click at [121, 189] on span "Learn more >" at bounding box center [128, 189] width 36 height 7
click at [347, 34] on icon at bounding box center [345, 35] width 6 height 6
click at [323, 82] on input "https://" at bounding box center [345, 85] width 71 height 8
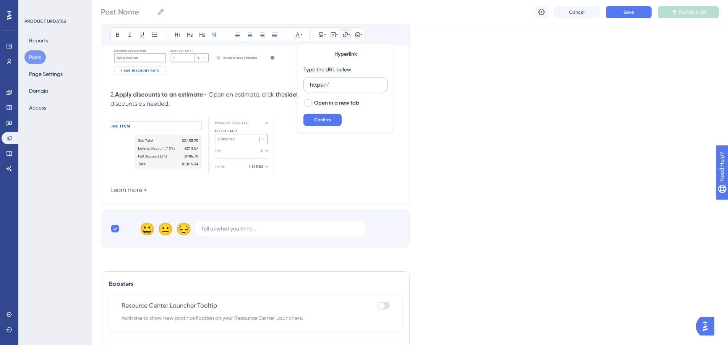
click at [323, 82] on input "https://" at bounding box center [345, 85] width 71 height 8
type input "[URL][DOMAIN_NAME]"
click at [308, 102] on div at bounding box center [308, 103] width 8 height 8
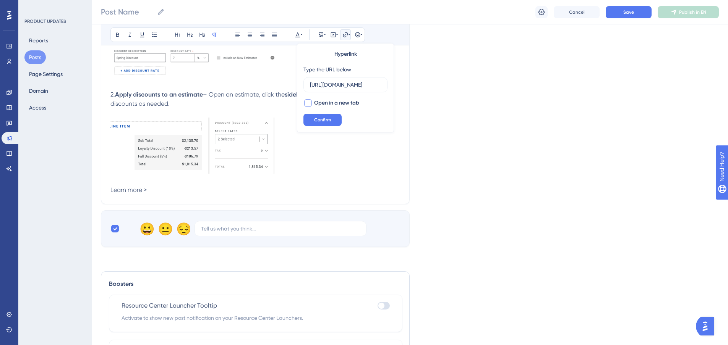
checkbox input "true"
click at [312, 126] on div "Hyperlink Type the URL below [URL][DOMAIN_NAME] Open in a new tab Confirm" at bounding box center [345, 87] width 97 height 89
click at [313, 124] on button "Confirm" at bounding box center [322, 120] width 38 height 12
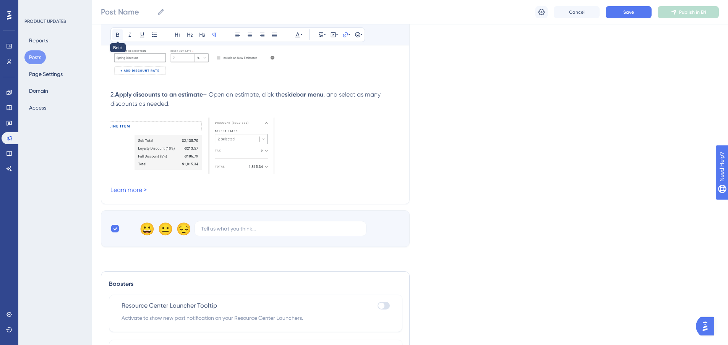
click at [119, 38] on button at bounding box center [117, 34] width 11 height 11
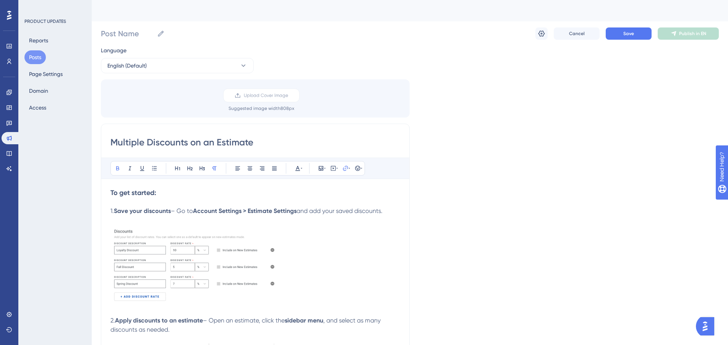
click at [154, 146] on input "Multiple Discounts on an Estimate" at bounding box center [255, 142] width 290 height 12
click at [127, 37] on input "Post Name" at bounding box center [127, 33] width 53 height 11
paste input "Multiple Discounts on an Estimate"
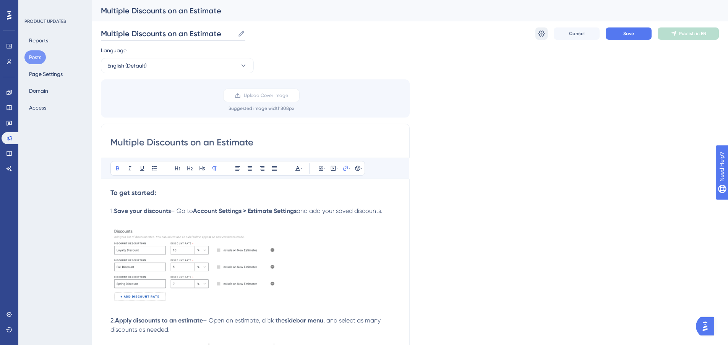
type input "Multiple Discounts on an Estimate"
click at [542, 32] on icon at bounding box center [542, 34] width 8 height 8
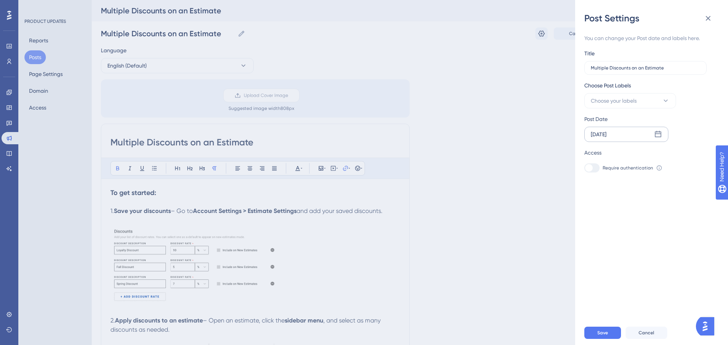
click at [652, 134] on div "[DATE]" at bounding box center [626, 134] width 84 height 15
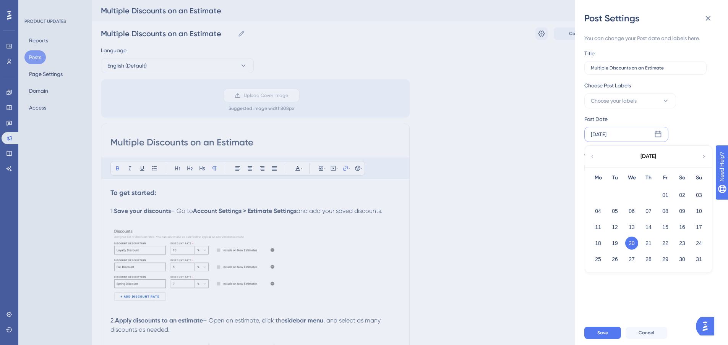
click at [594, 152] on div "[DATE]" at bounding box center [648, 156] width 126 height 21
click at [594, 154] on icon at bounding box center [592, 156] width 5 height 7
click at [591, 158] on icon at bounding box center [592, 156] width 5 height 7
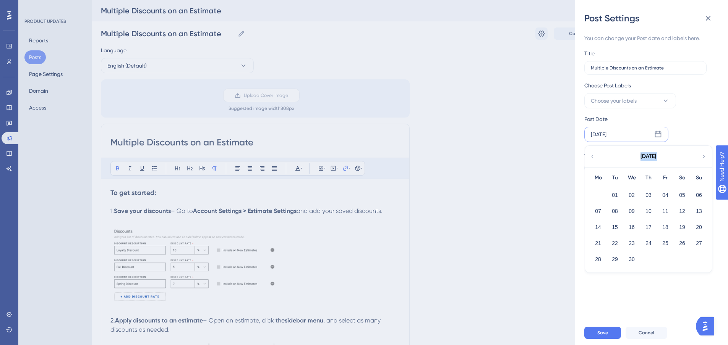
click at [591, 158] on icon at bounding box center [592, 156] width 5 height 7
click at [616, 230] on button "11" at bounding box center [614, 227] width 13 height 13
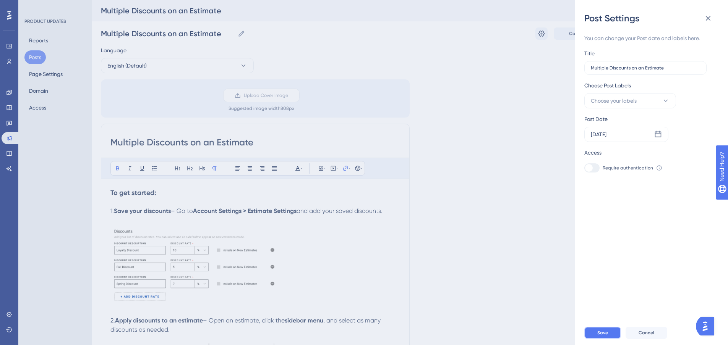
click at [600, 336] on span "Save" at bounding box center [602, 333] width 11 height 6
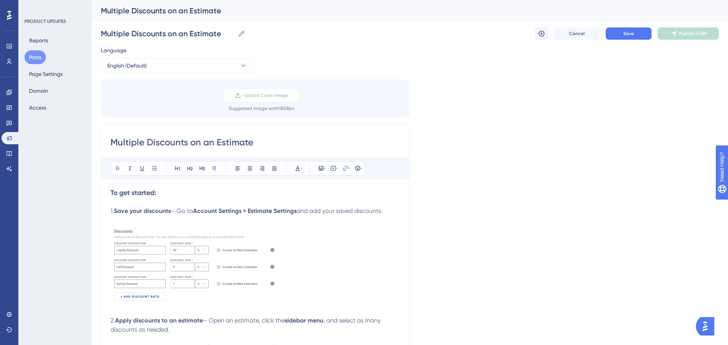
click at [537, 34] on button at bounding box center [541, 34] width 12 height 12
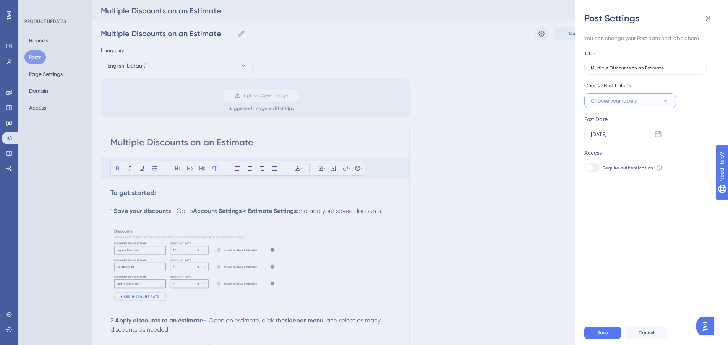
click at [616, 104] on span "Choose your labels" at bounding box center [614, 100] width 46 height 9
click at [601, 162] on div "Product Updates Product Updates" at bounding box center [622, 162] width 66 height 9
click at [594, 148] on div at bounding box center [593, 147] width 6 height 6
checkbox input "true"
drag, startPoint x: 603, startPoint y: 236, endPoint x: 616, endPoint y: 277, distance: 43.4
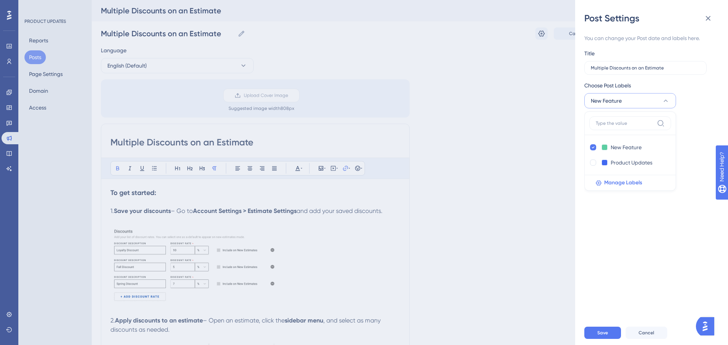
click at [603, 236] on div "You can change your Post date and labels here. Title Multiple Discounts on an E…" at bounding box center [654, 172] width 141 height 297
drag, startPoint x: 594, startPoint y: 340, endPoint x: 599, endPoint y: 343, distance: 6.0
click at [593, 339] on button "Save" at bounding box center [602, 333] width 37 height 12
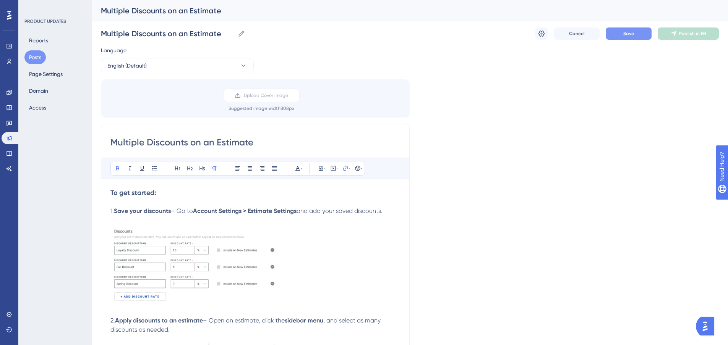
click at [638, 34] on button "Save" at bounding box center [629, 34] width 46 height 12
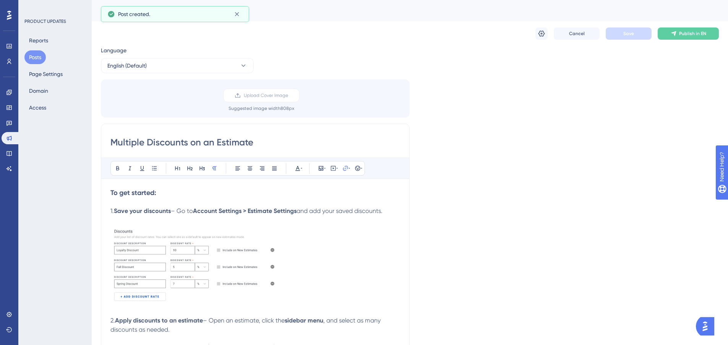
click at [38, 55] on button "Posts" at bounding box center [34, 57] width 21 height 14
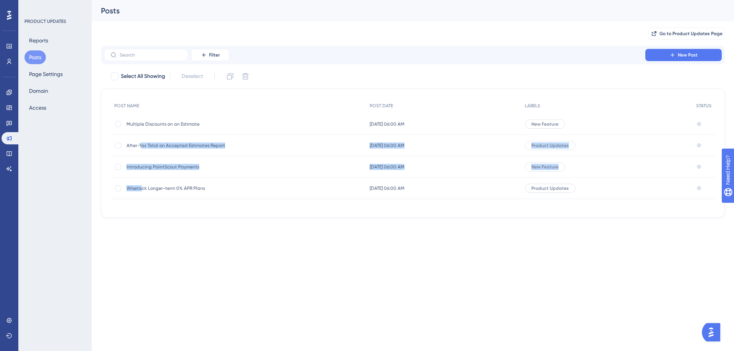
drag, startPoint x: 140, startPoint y: 186, endPoint x: 140, endPoint y: 148, distance: 37.8
click at [140, 148] on div "POST NAME POST DATE LABELS STATUS Multiple Discounts on an Estimate Multiple Di…" at bounding box center [412, 148] width 604 height 101
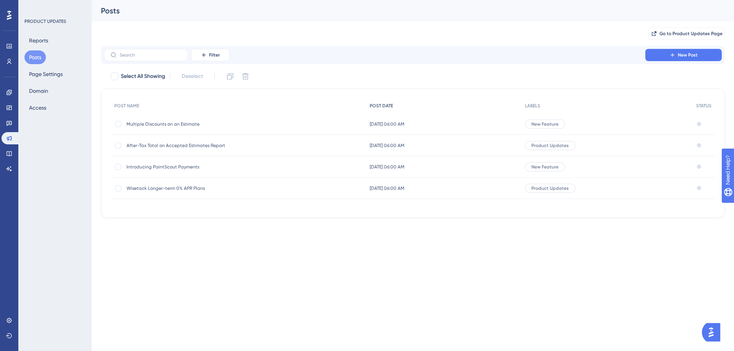
click at [384, 104] on span "POST DATE" at bounding box center [380, 106] width 23 height 6
click at [217, 53] on span "Filter" at bounding box center [214, 55] width 11 height 6
click at [113, 76] on div at bounding box center [115, 77] width 8 height 8
checkbox input "true"
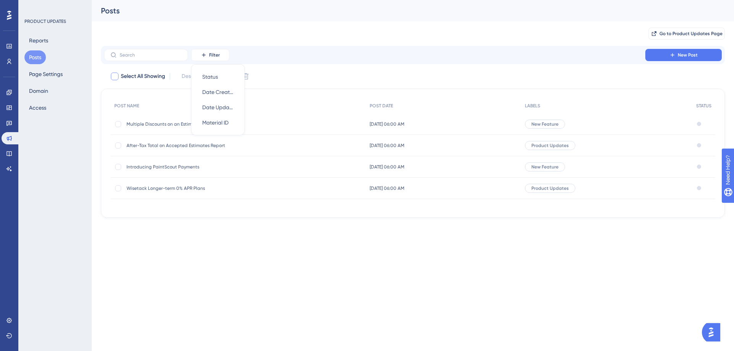
checkbox input "true"
drag, startPoint x: 366, startPoint y: 283, endPoint x: 305, endPoint y: 229, distance: 81.8
click at [366, 0] on html "Performance Users Engagement Widgets Feedback Product Updates Knowledge Base AI…" at bounding box center [367, 0] width 734 height 0
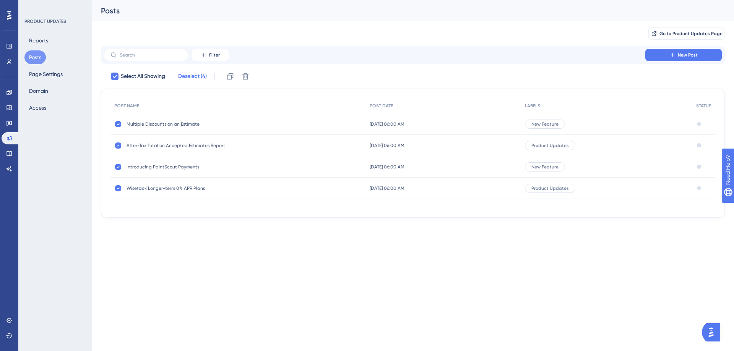
click at [199, 75] on span "Deselect (4)" at bounding box center [192, 76] width 29 height 9
checkbox input "false"
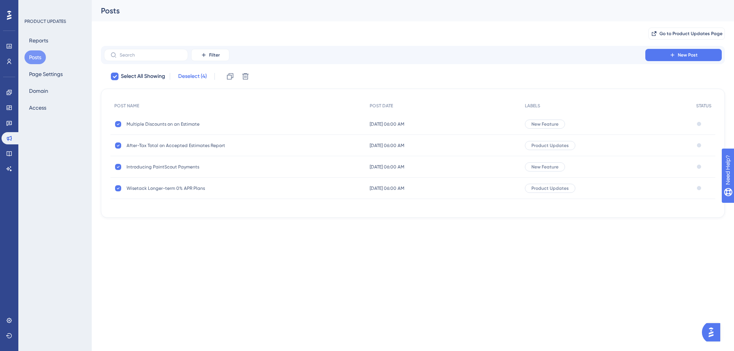
checkbox input "false"
click at [706, 30] on button "Go to Product Updates Page" at bounding box center [686, 34] width 76 height 12
click at [154, 120] on div "Multiple Discounts on an Estimate Multiple Discounts on an Estimate" at bounding box center [187, 123] width 122 height 21
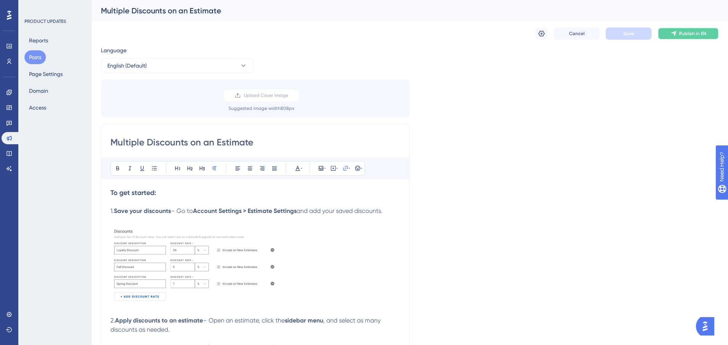
click at [688, 34] on span "Publish in EN" at bounding box center [692, 34] width 27 height 6
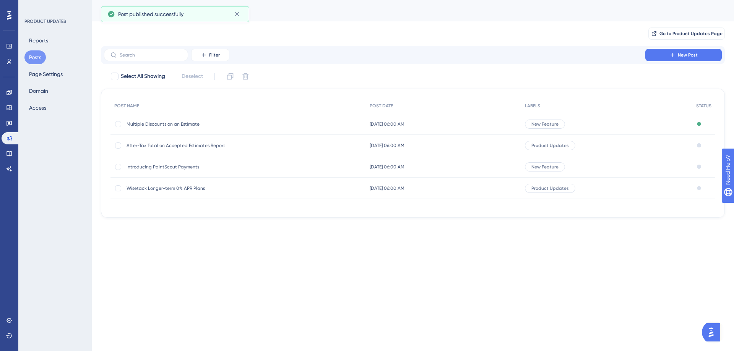
click at [171, 146] on span "After-Tax Total on Accepted Estimates Report" at bounding box center [187, 146] width 122 height 6
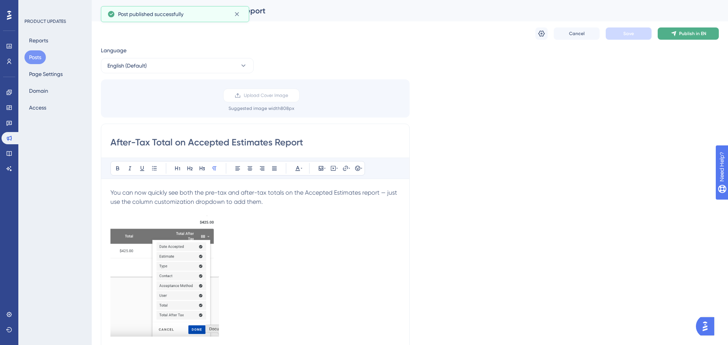
click at [674, 33] on icon at bounding box center [674, 34] width 6 height 6
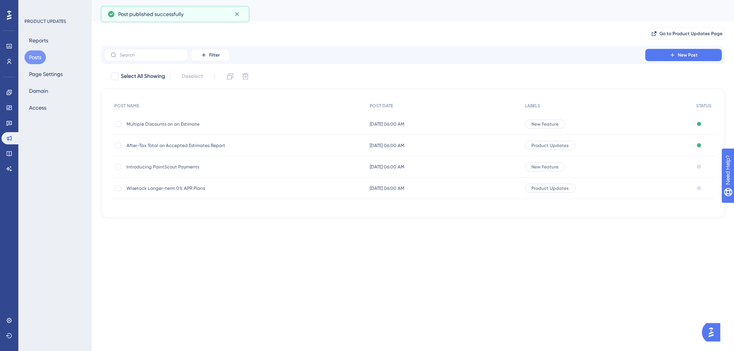
click at [165, 163] on div "Introducing PaintScout Payments Introducing PaintScout Payments" at bounding box center [187, 166] width 122 height 21
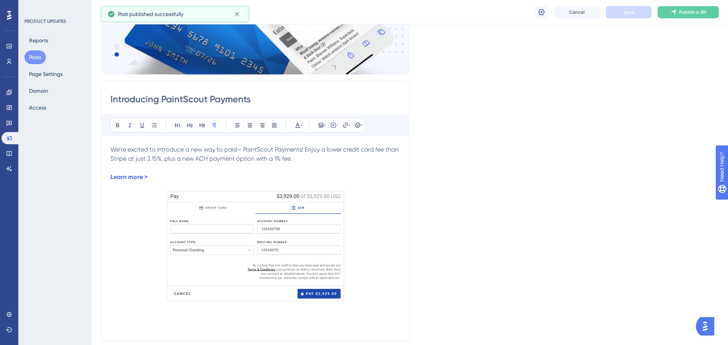
scroll to position [101, 0]
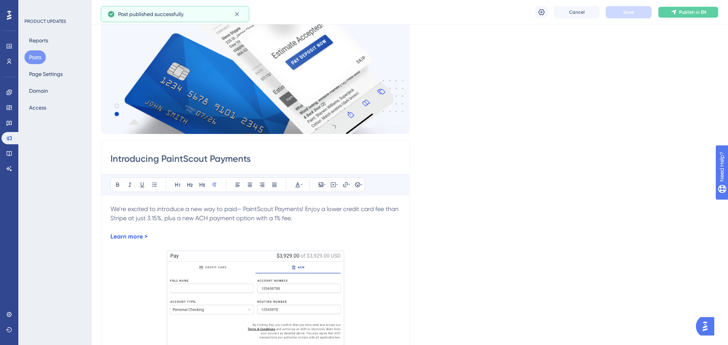
click at [693, 15] on span "Publish in EN" at bounding box center [692, 12] width 27 height 6
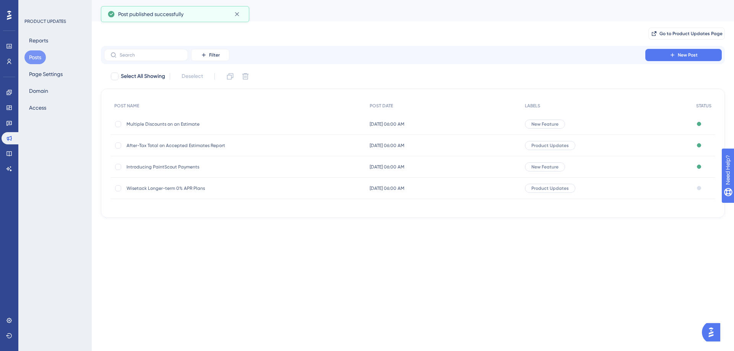
click at [173, 187] on span "Wisetack Longer-term 0% APR Plans" at bounding box center [187, 188] width 122 height 6
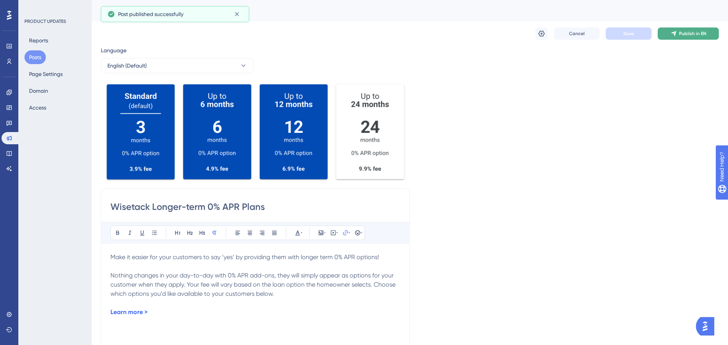
click at [673, 34] on icon at bounding box center [674, 34] width 6 height 6
